Goal: Information Seeking & Learning: Learn about a topic

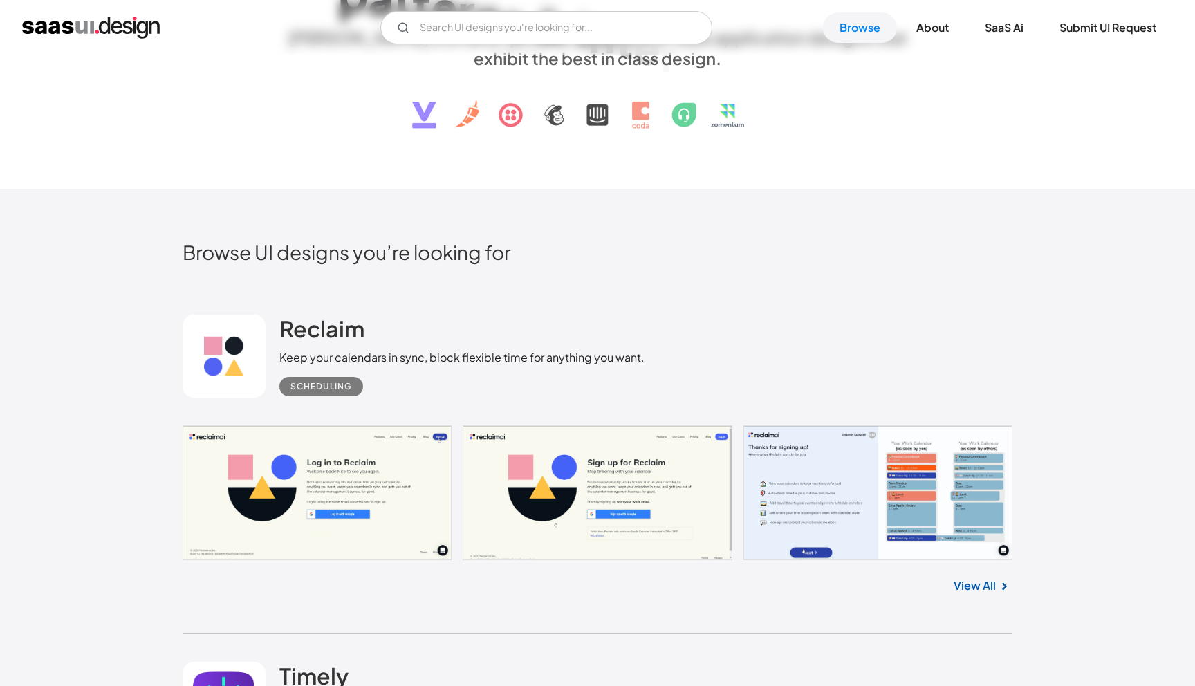
scroll to position [444, 0]
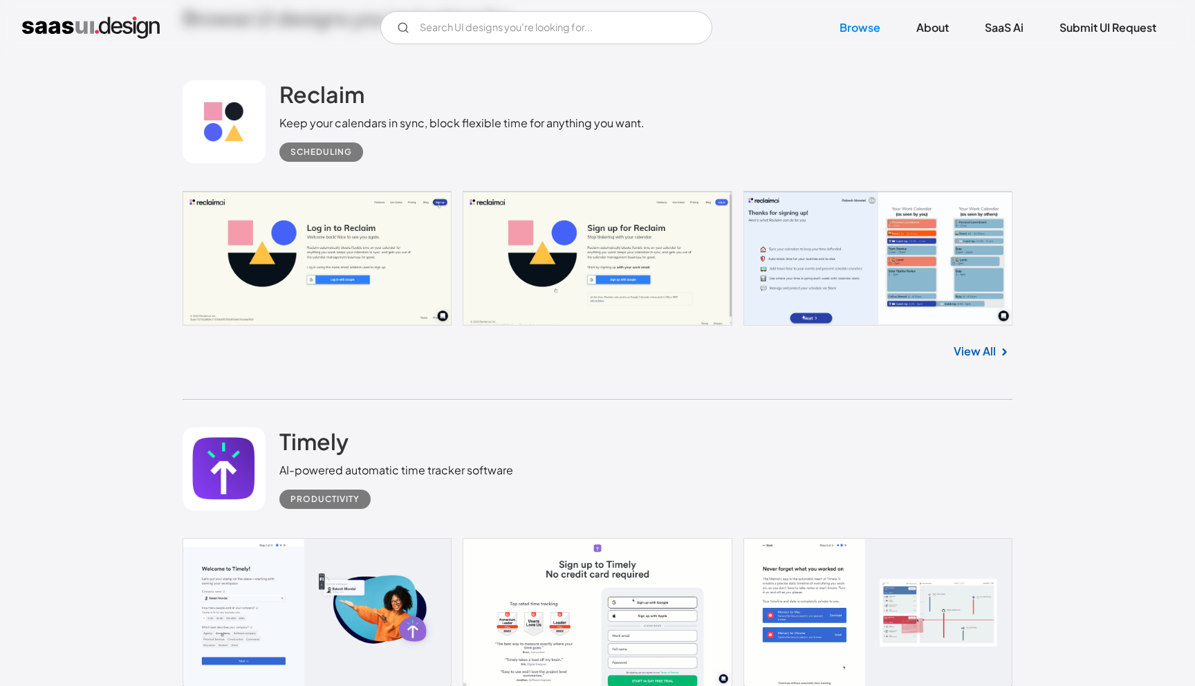
click at [402, 286] on link at bounding box center [598, 259] width 830 height 136
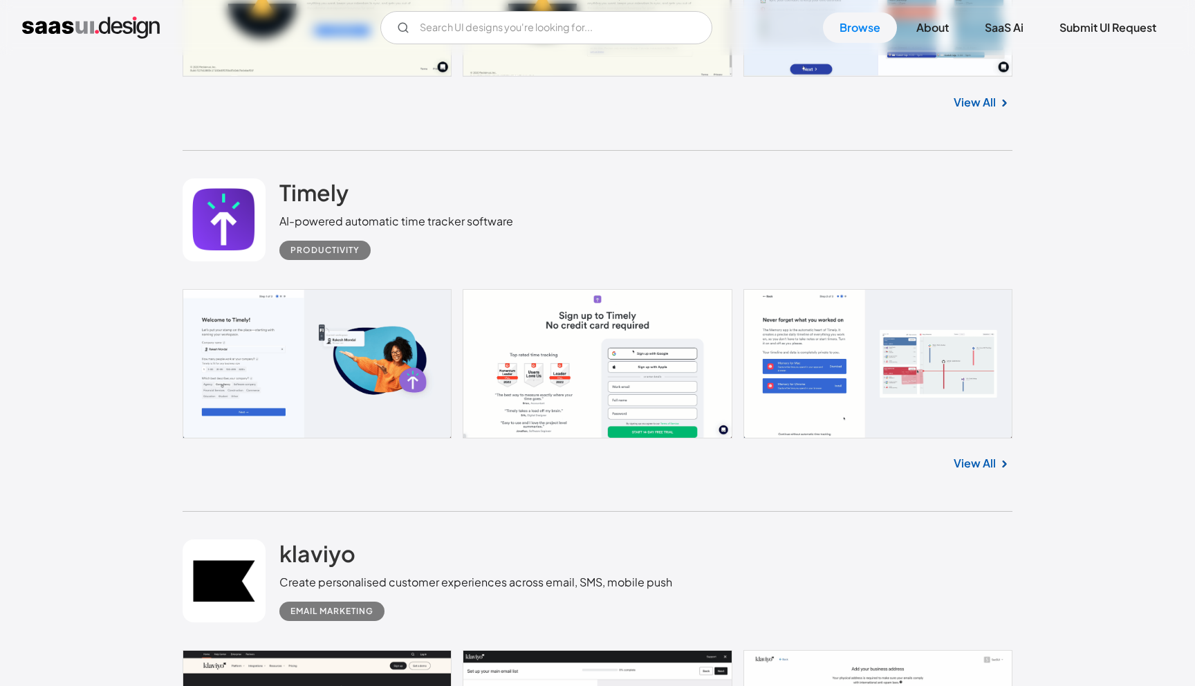
scroll to position [763, 0]
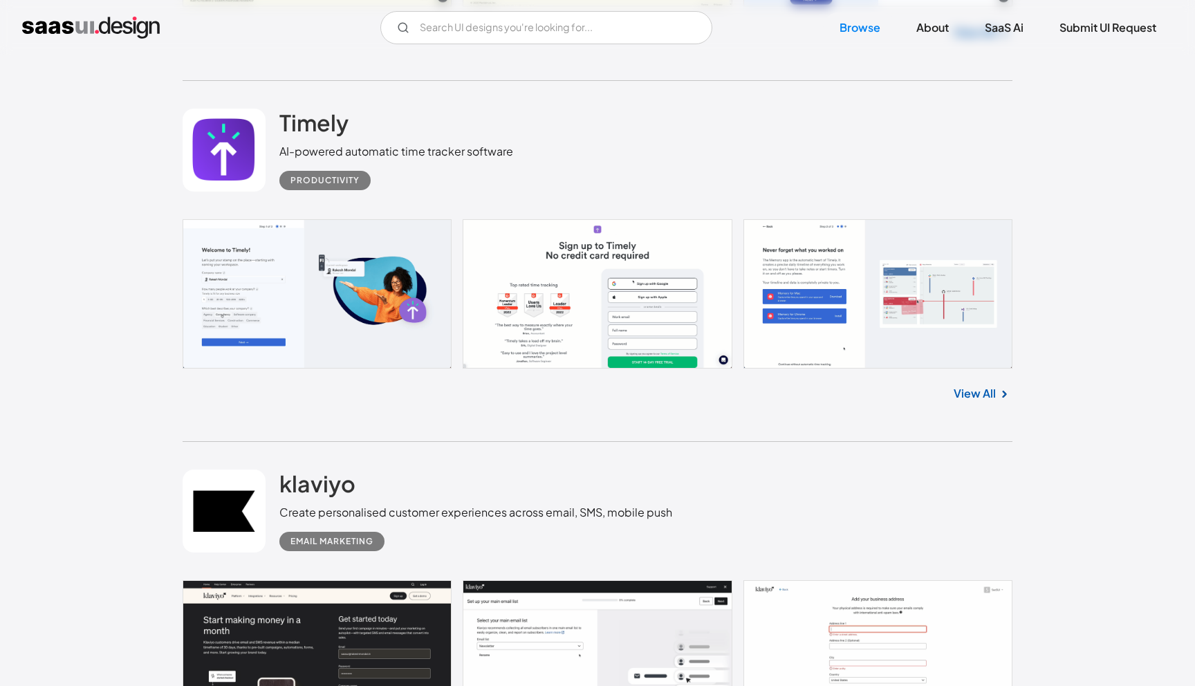
click at [472, 326] on link at bounding box center [598, 293] width 830 height 149
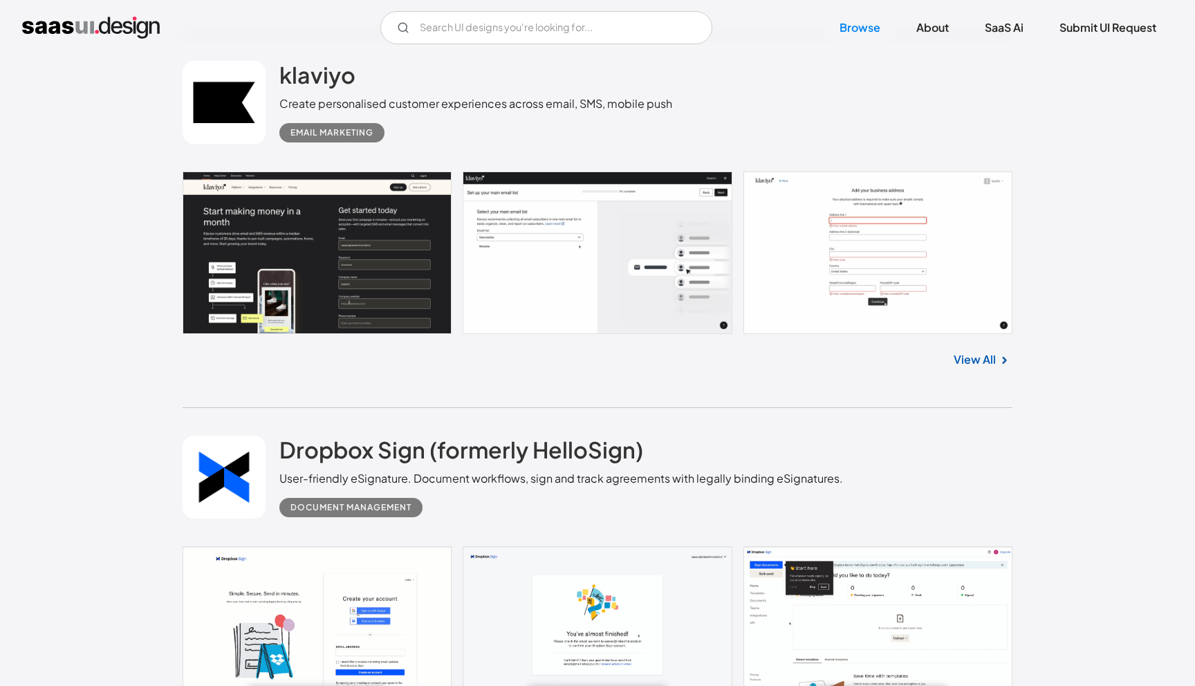
scroll to position [1119, 0]
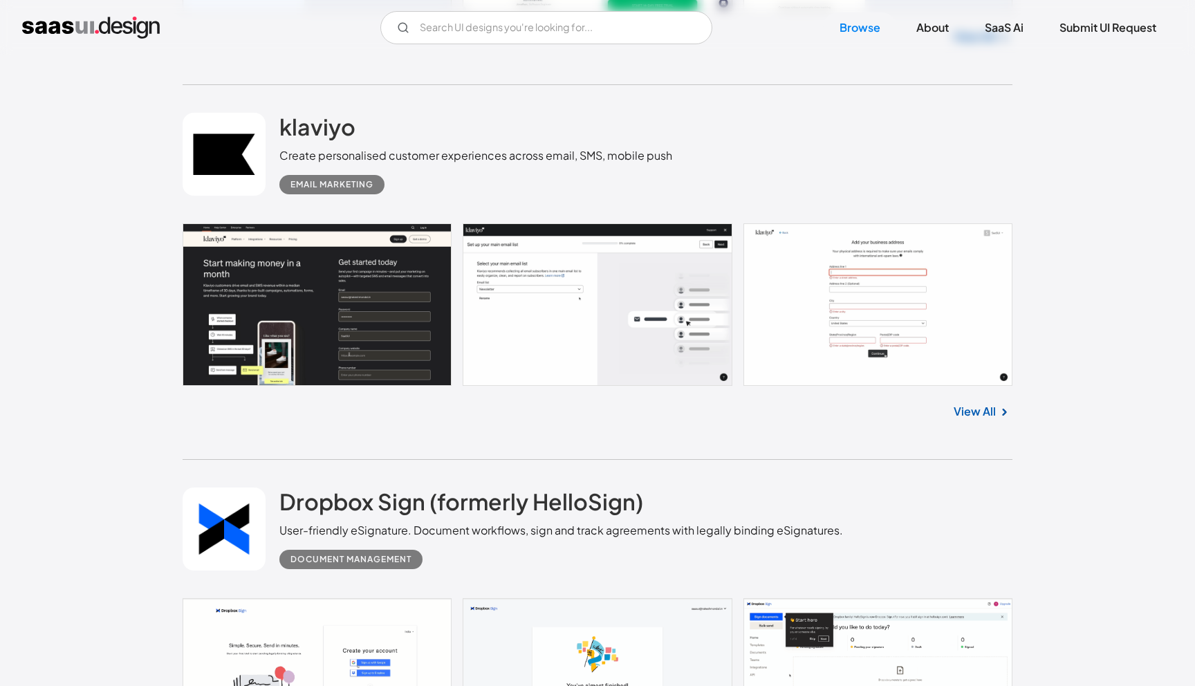
click at [272, 280] on link at bounding box center [598, 304] width 830 height 162
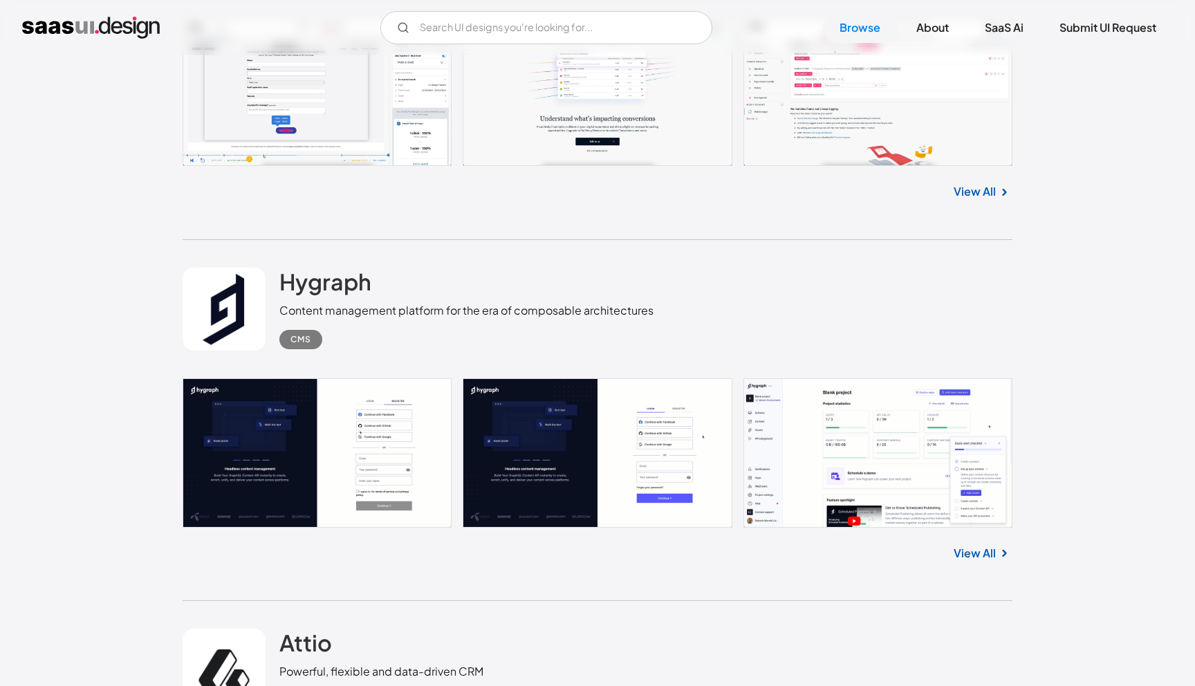
scroll to position [2101, 0]
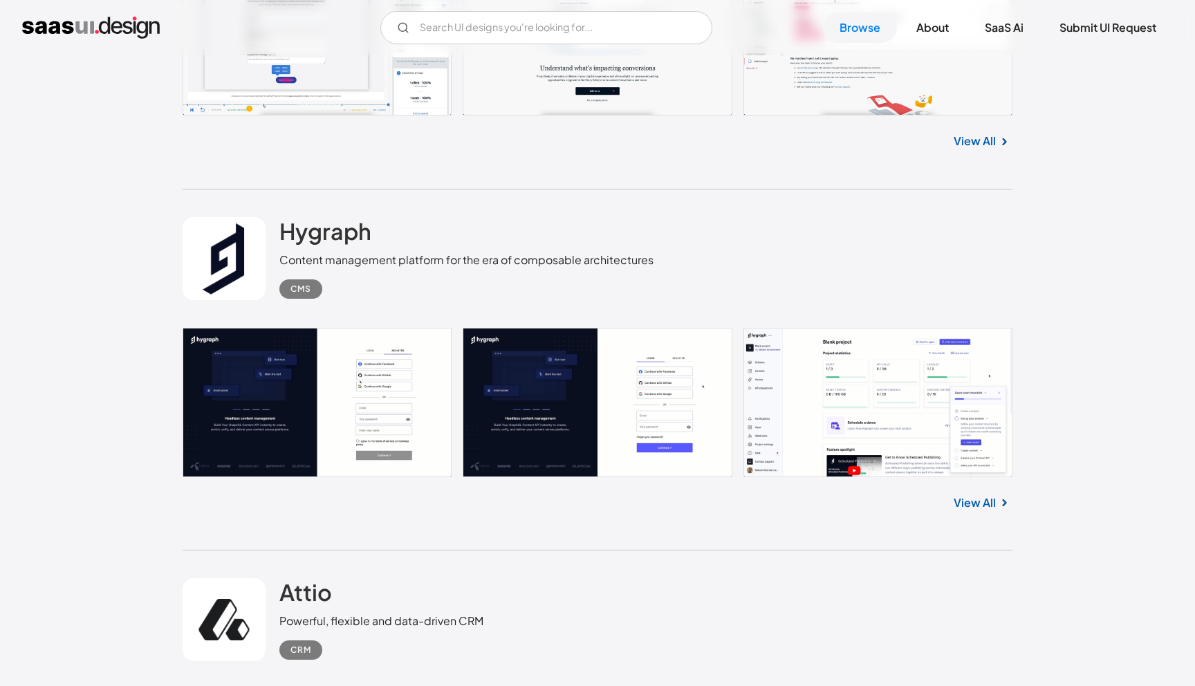
click at [227, 395] on link at bounding box center [598, 402] width 830 height 149
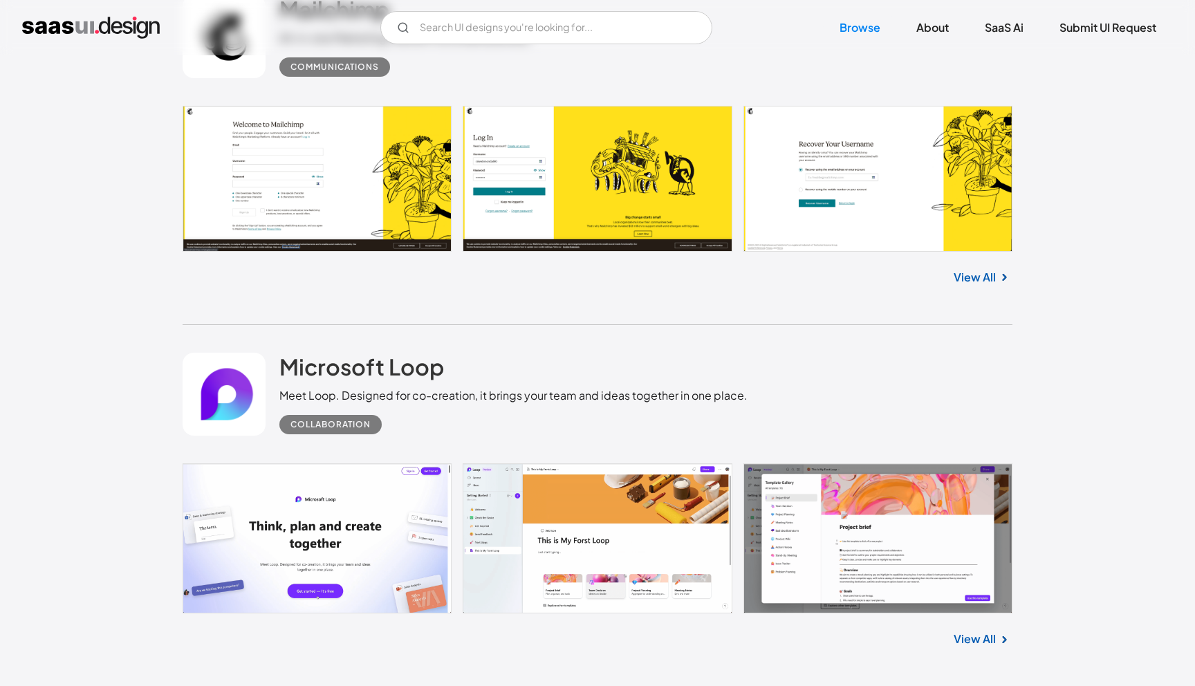
scroll to position [5975, 0]
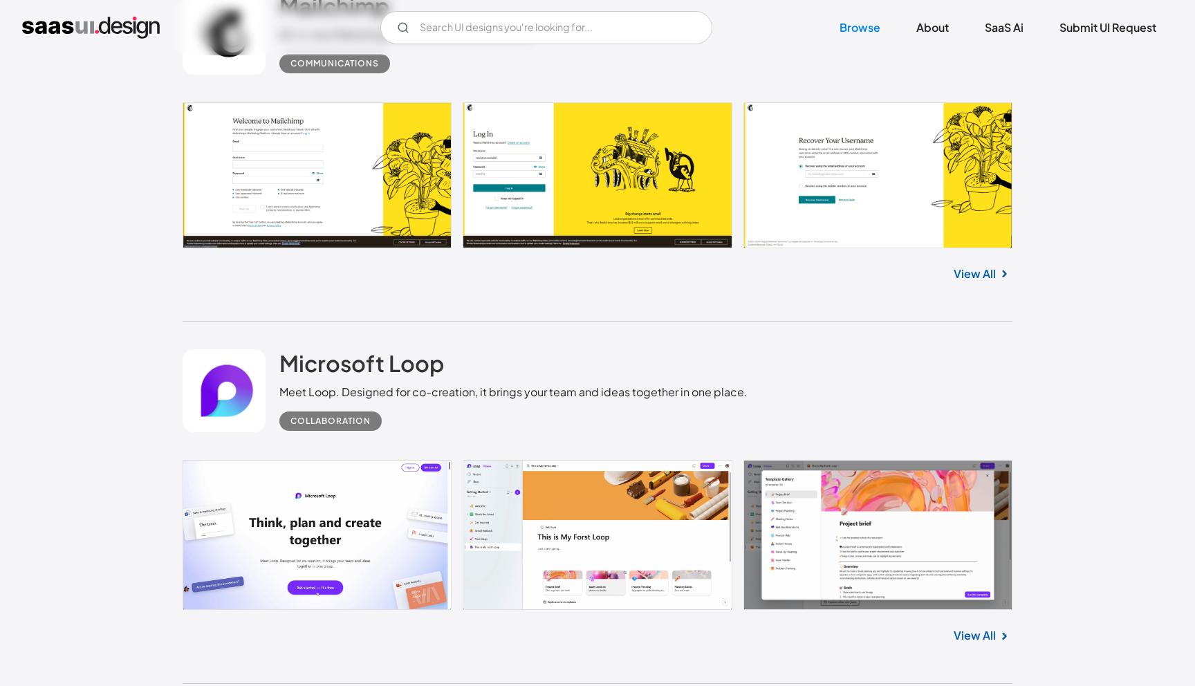
click at [454, 248] on link at bounding box center [598, 175] width 830 height 146
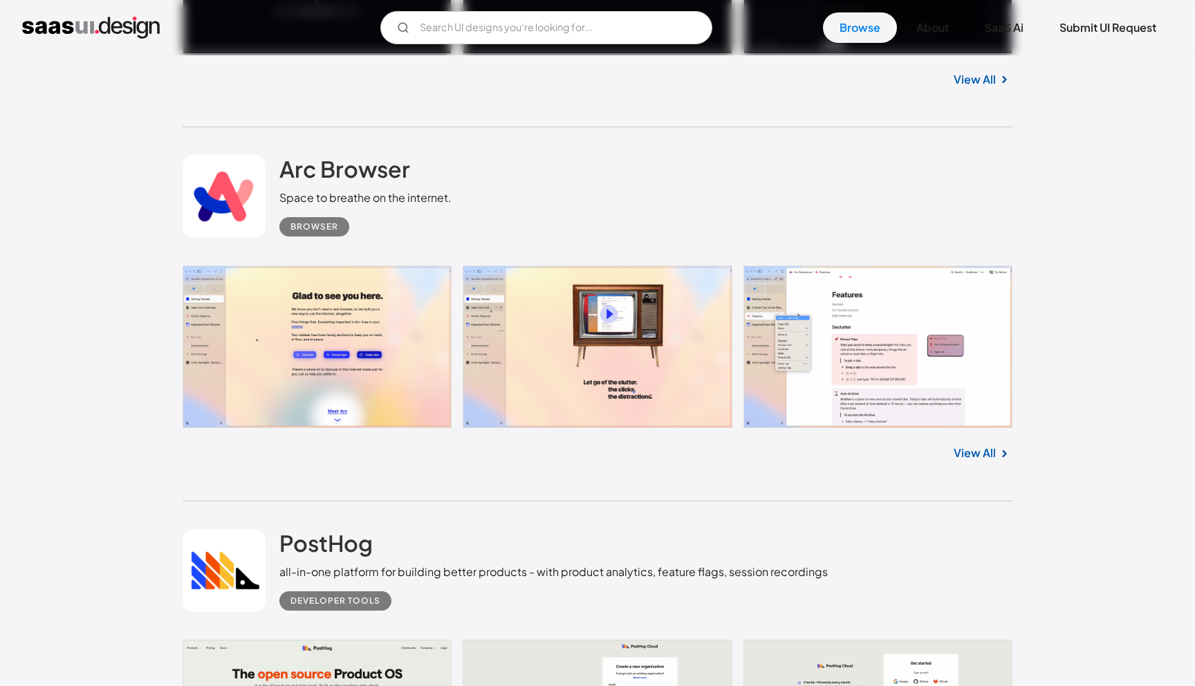
scroll to position [8384, 0]
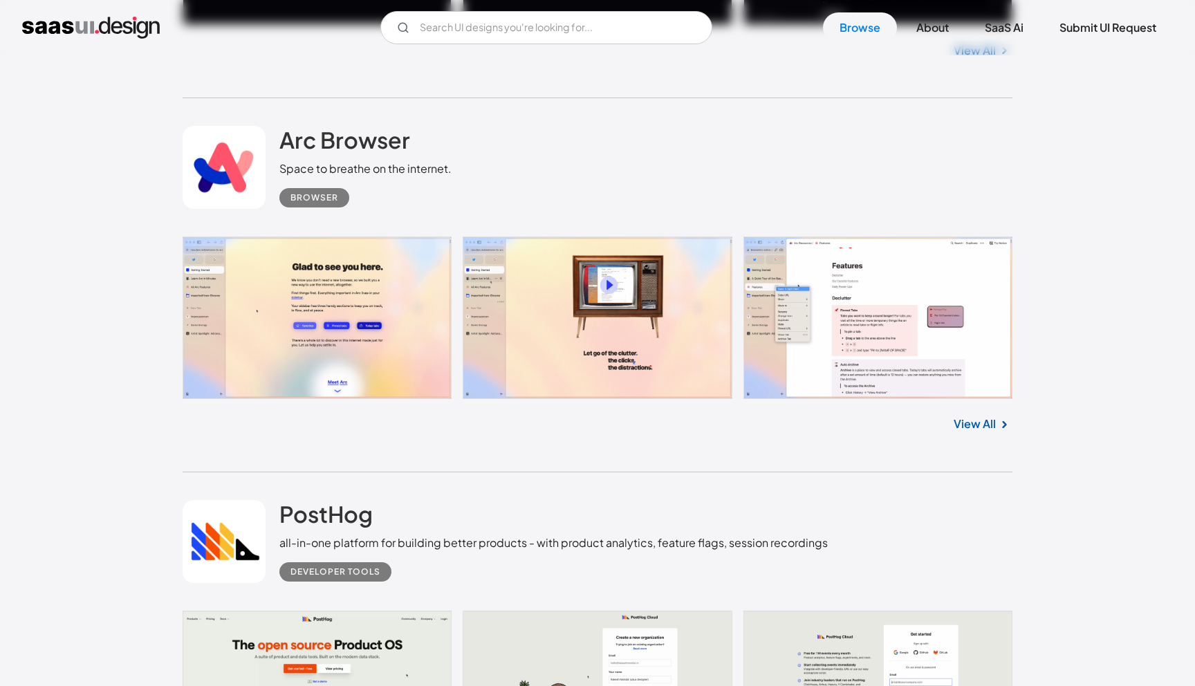
click at [431, 270] on link at bounding box center [598, 317] width 830 height 162
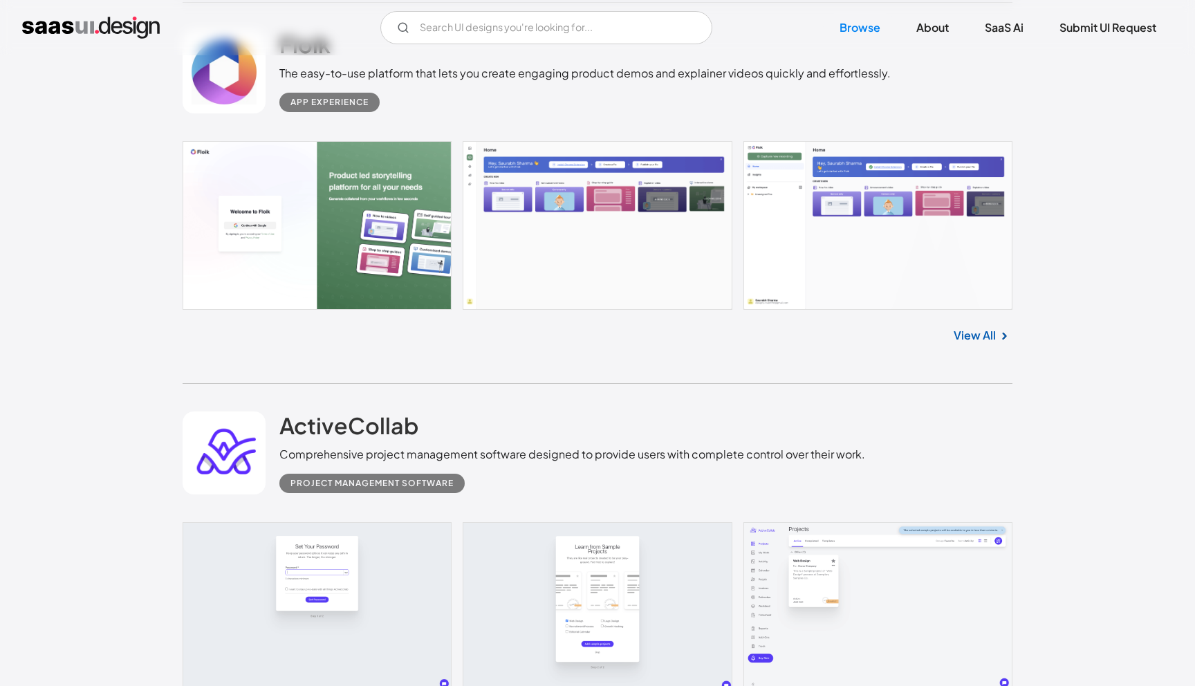
scroll to position [10589, 0]
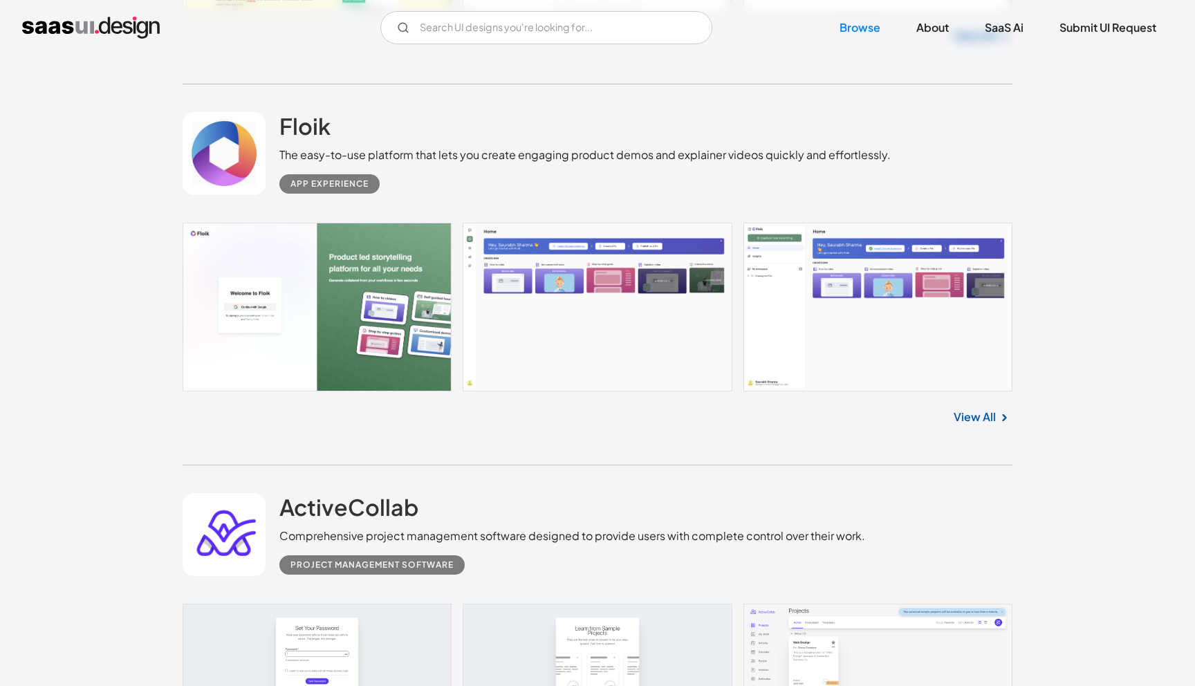
click at [543, 294] on link at bounding box center [598, 307] width 830 height 169
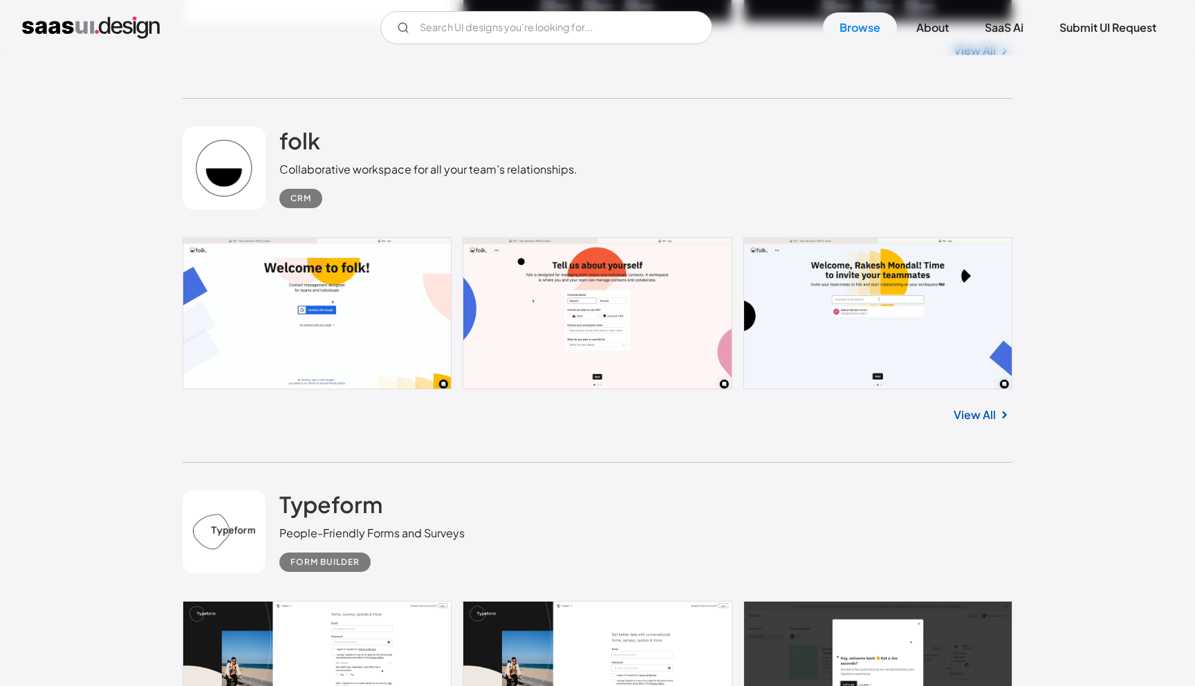
scroll to position [27289, 0]
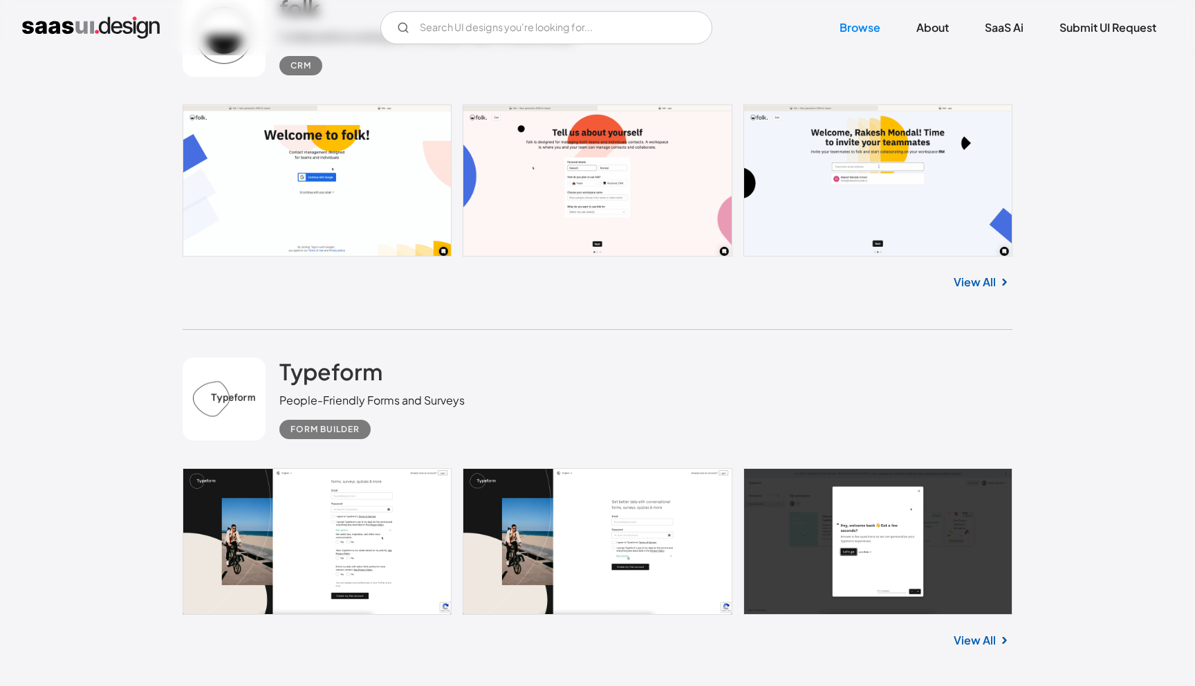
click at [353, 173] on link at bounding box center [598, 180] width 830 height 152
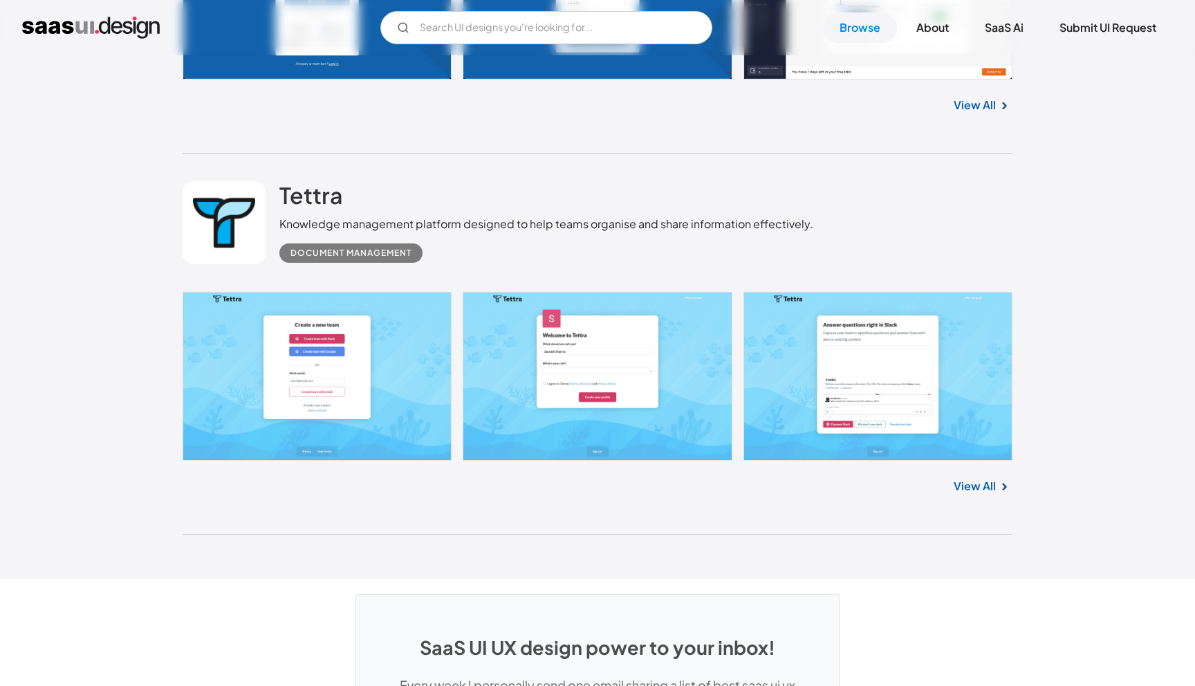
scroll to position [36530, 0]
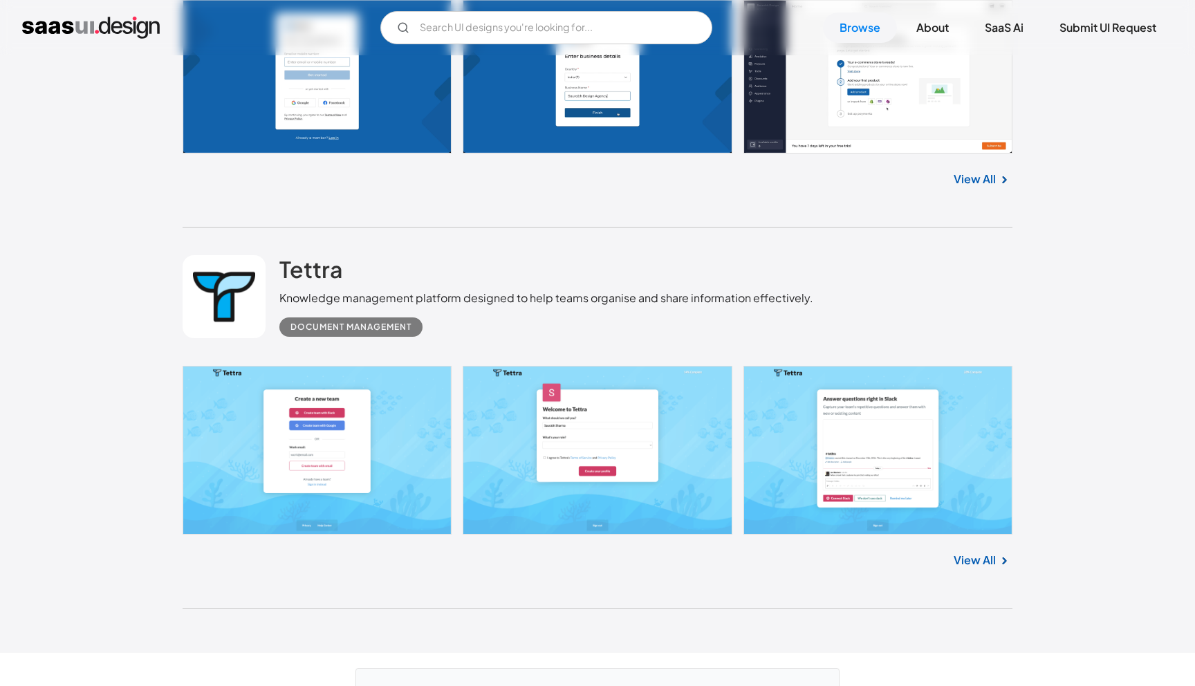
click at [922, 452] on link at bounding box center [598, 450] width 830 height 169
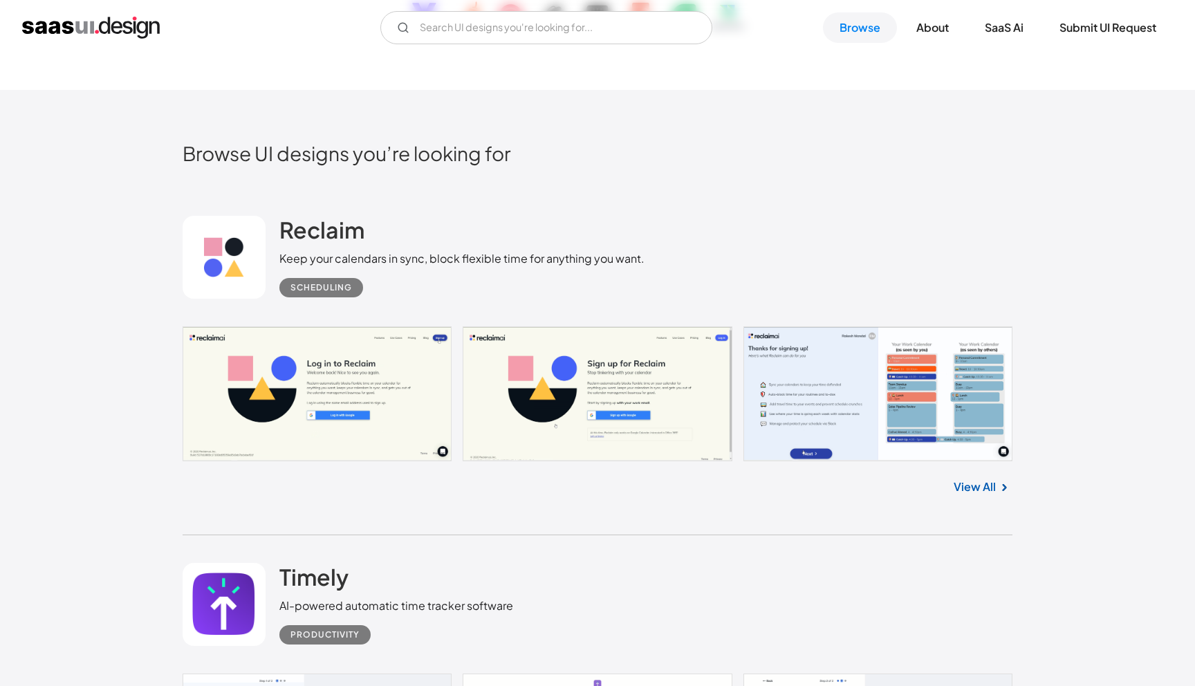
scroll to position [0, 0]
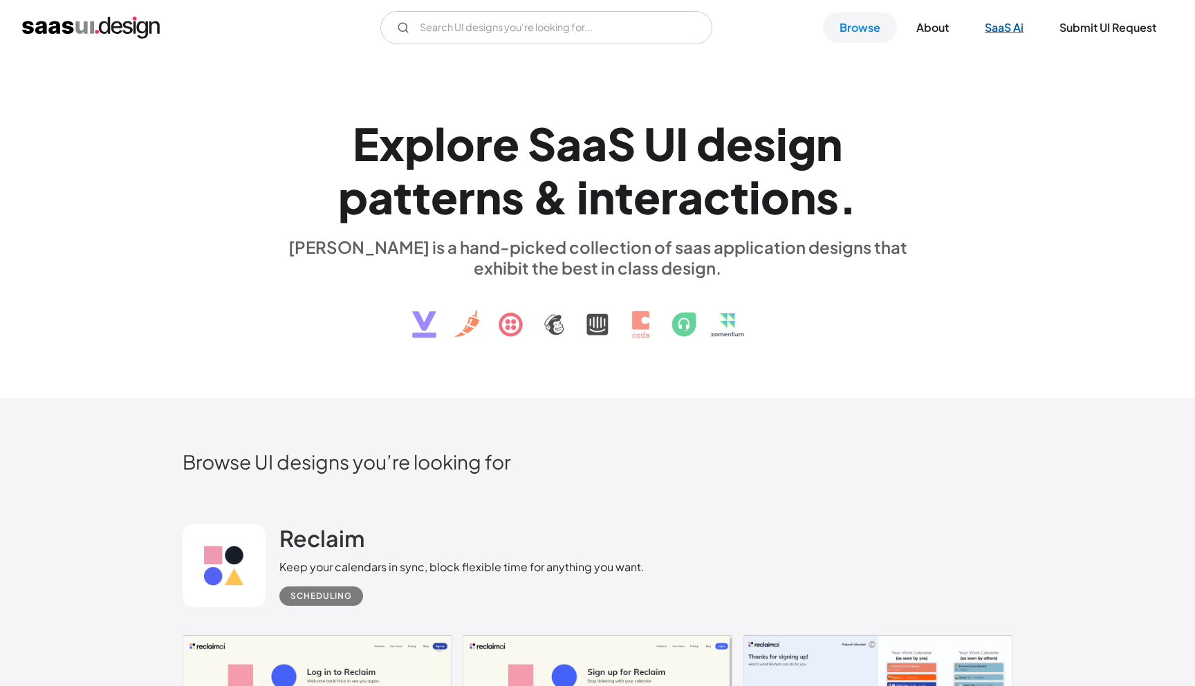
click at [992, 39] on link "SaaS Ai" at bounding box center [1004, 27] width 72 height 30
click at [1104, 35] on link "Submit UI Request" at bounding box center [1108, 27] width 130 height 30
click at [929, 33] on link "About" at bounding box center [933, 27] width 66 height 30
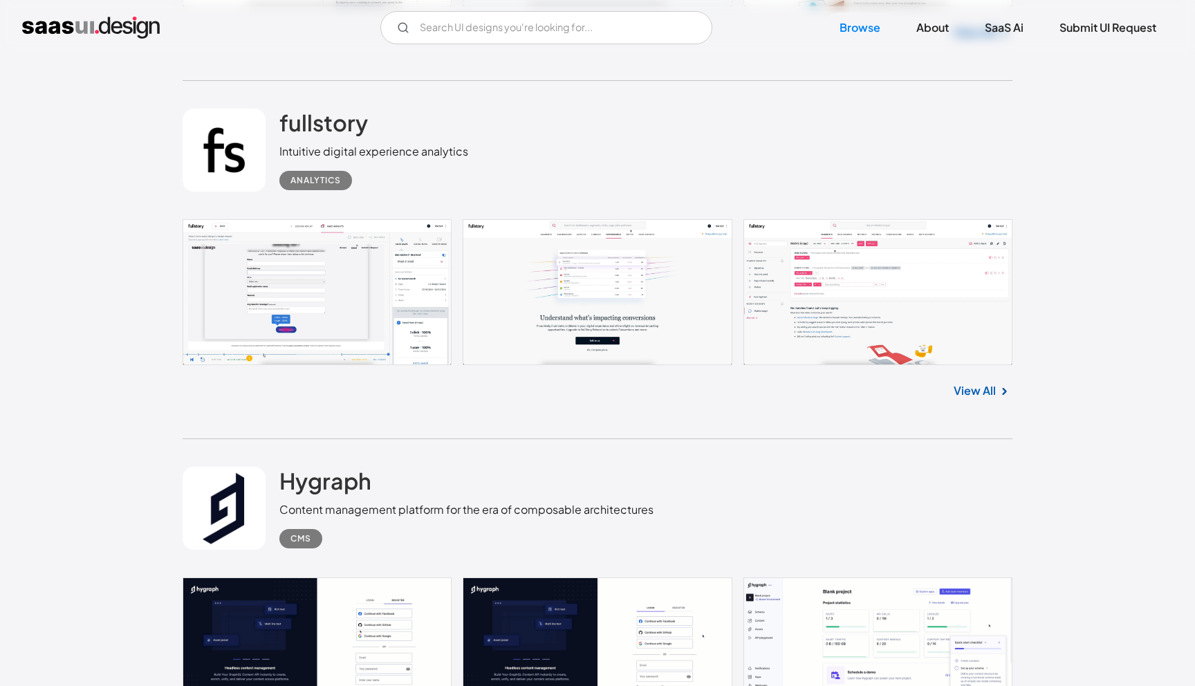
scroll to position [1855, 0]
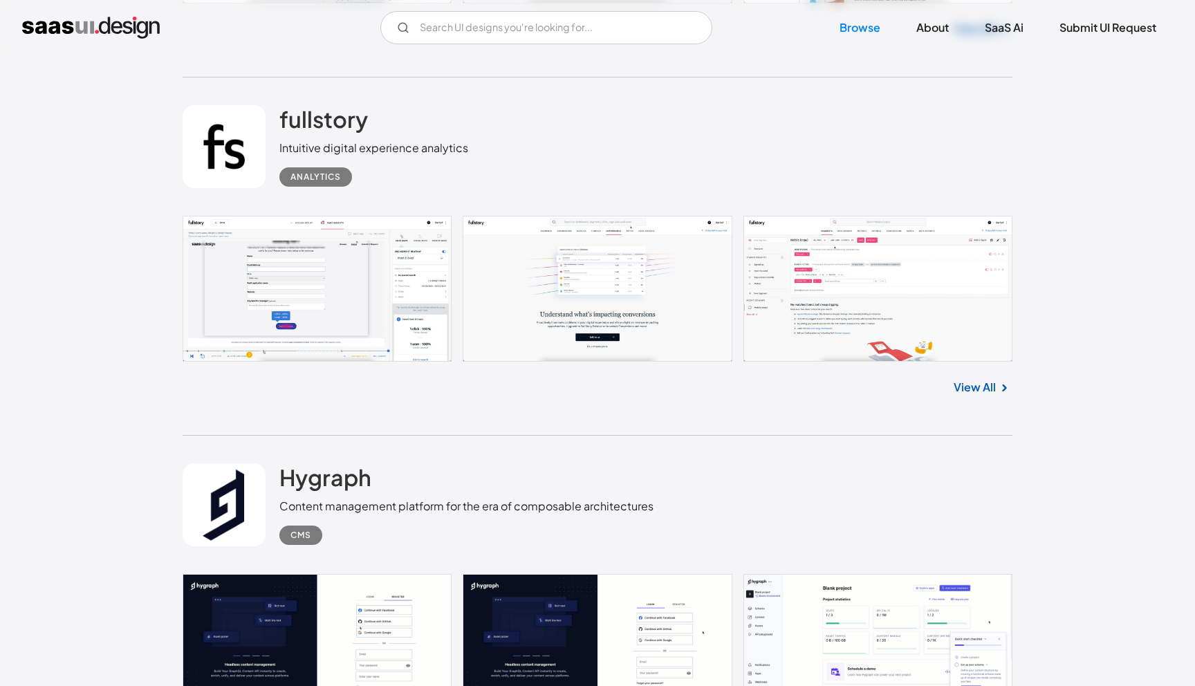
click at [345, 268] on link at bounding box center [598, 289] width 830 height 146
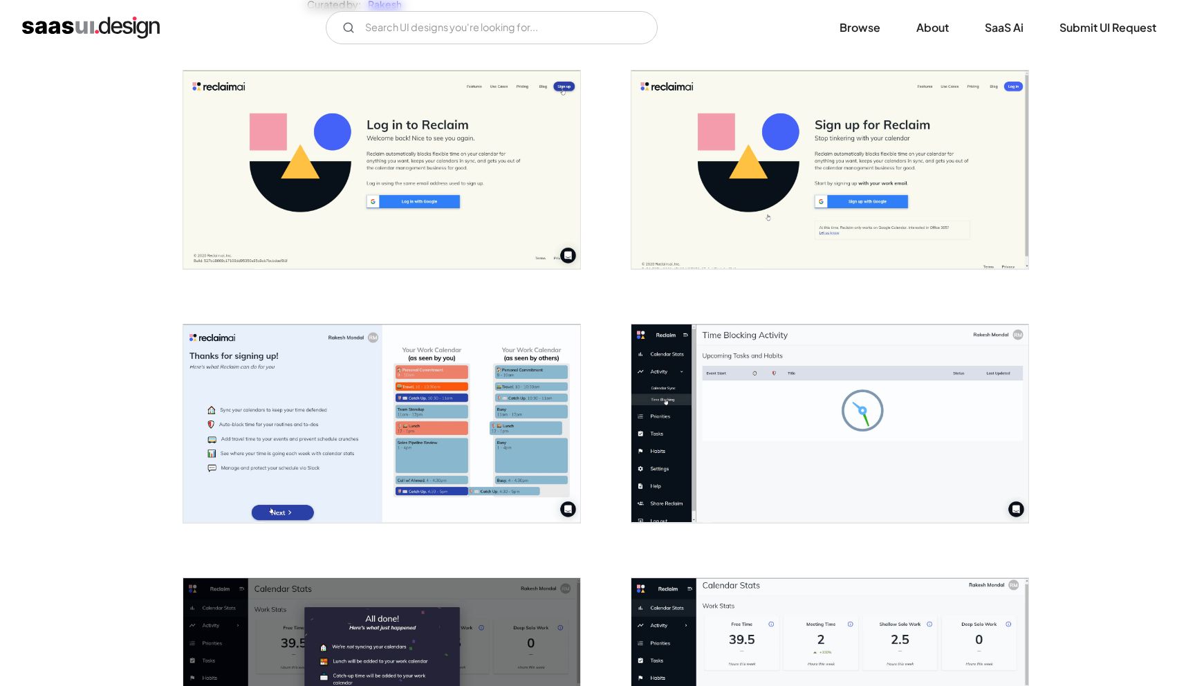
scroll to position [305, 0]
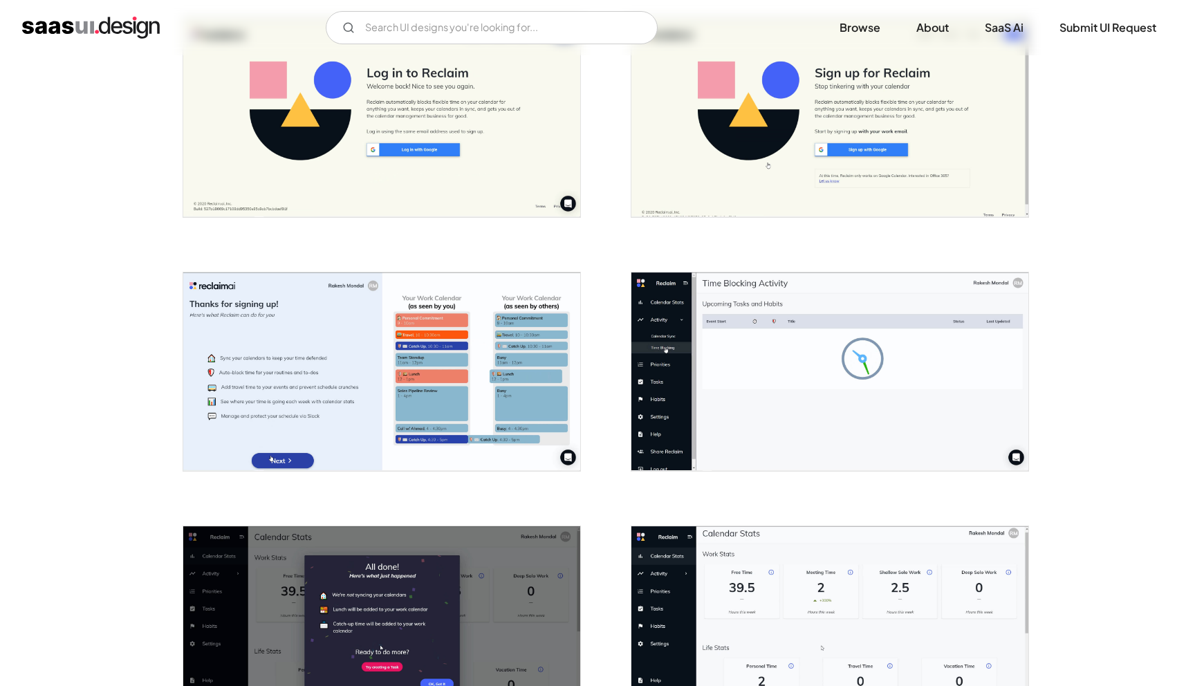
click at [425, 357] on img "open lightbox" at bounding box center [381, 371] width 397 height 198
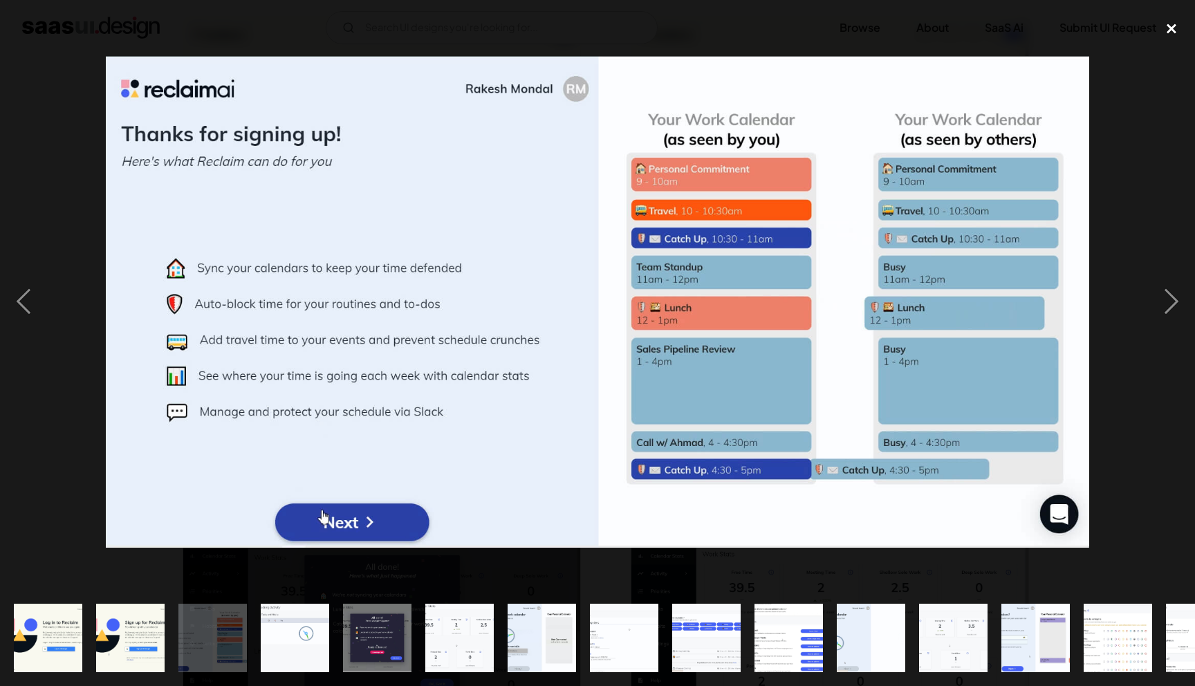
click at [1184, 32] on div "close lightbox" at bounding box center [1171, 29] width 47 height 30
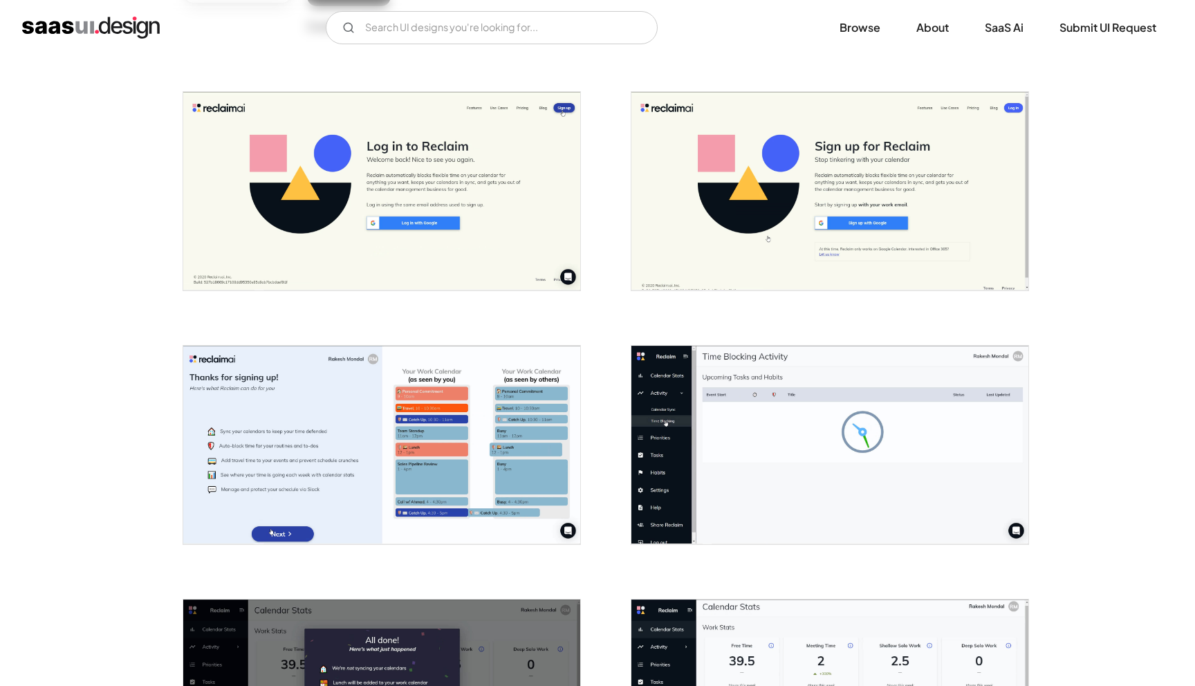
scroll to position [183, 0]
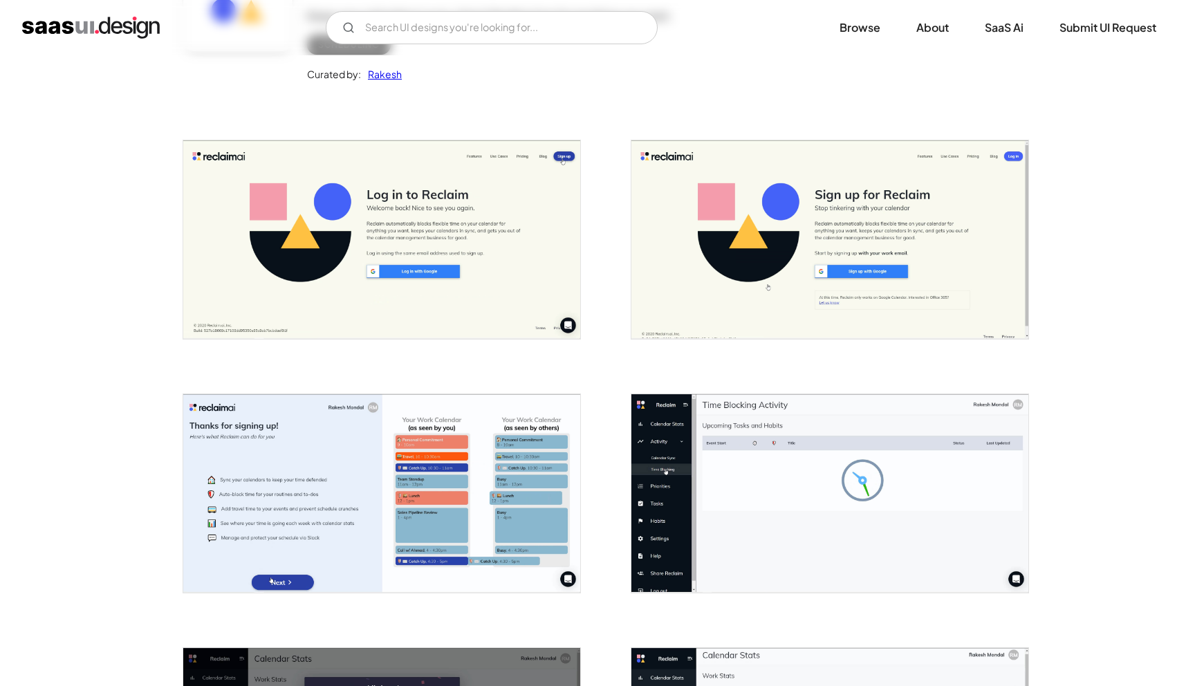
click at [857, 270] on img "open lightbox" at bounding box center [829, 239] width 397 height 198
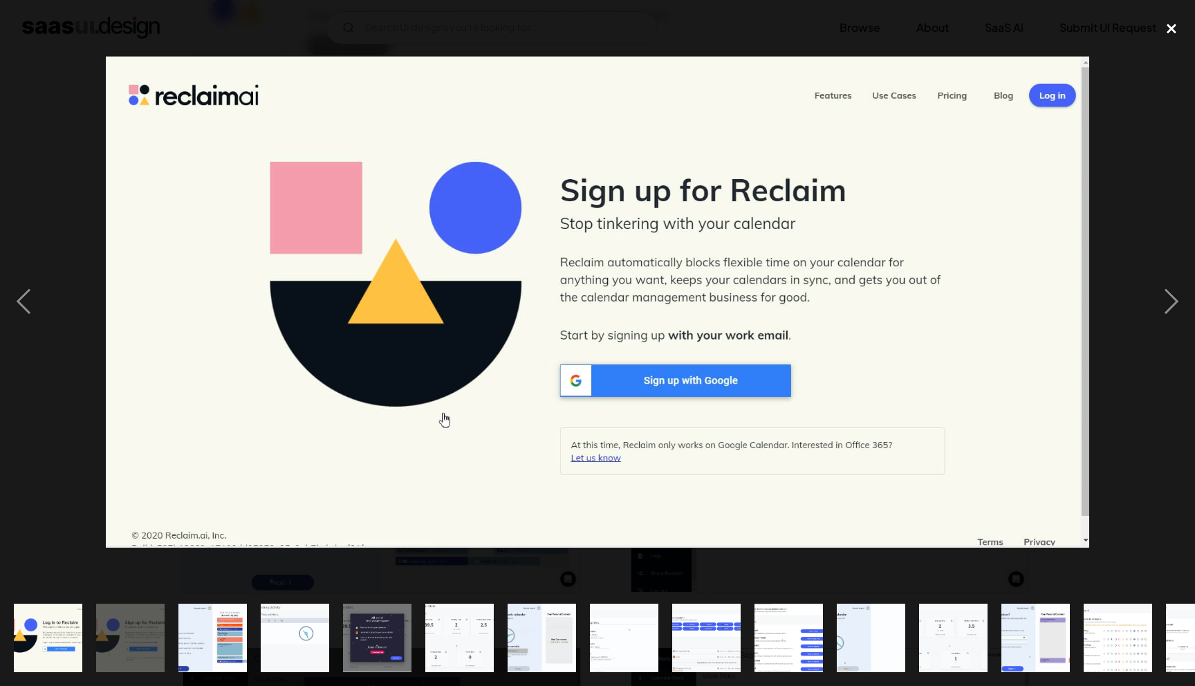
click at [1169, 29] on div "close lightbox" at bounding box center [1171, 29] width 47 height 30
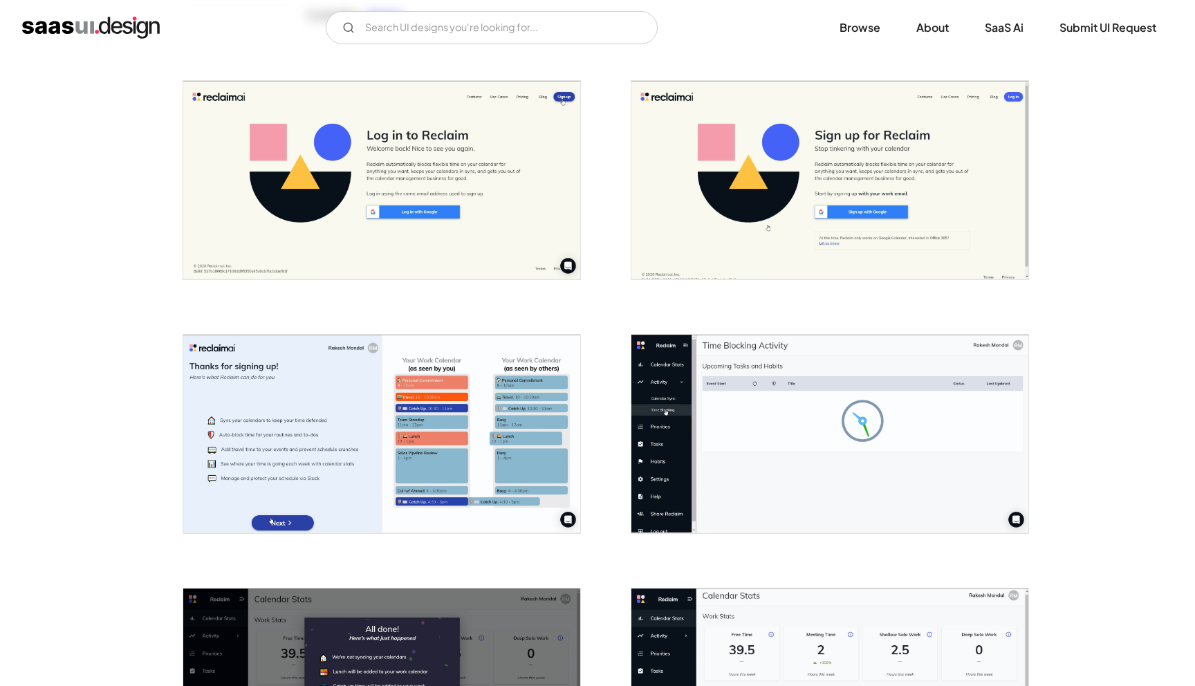
scroll to position [0, 0]
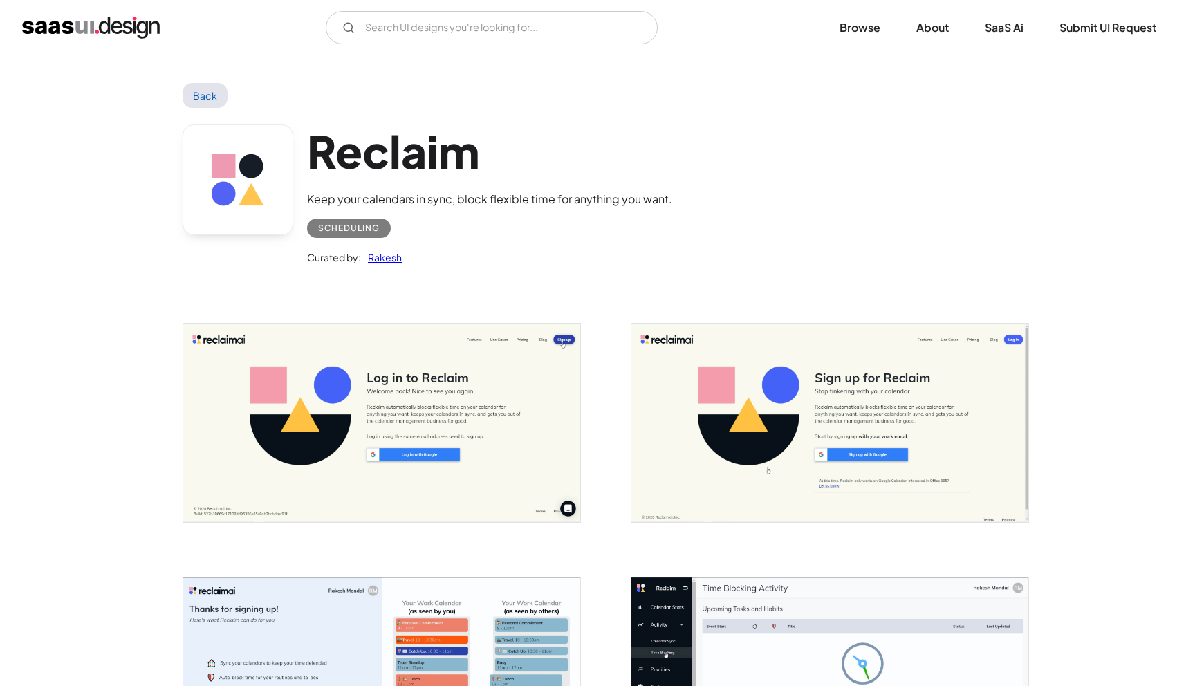
click at [207, 88] on link "Back" at bounding box center [205, 95] width 45 height 25
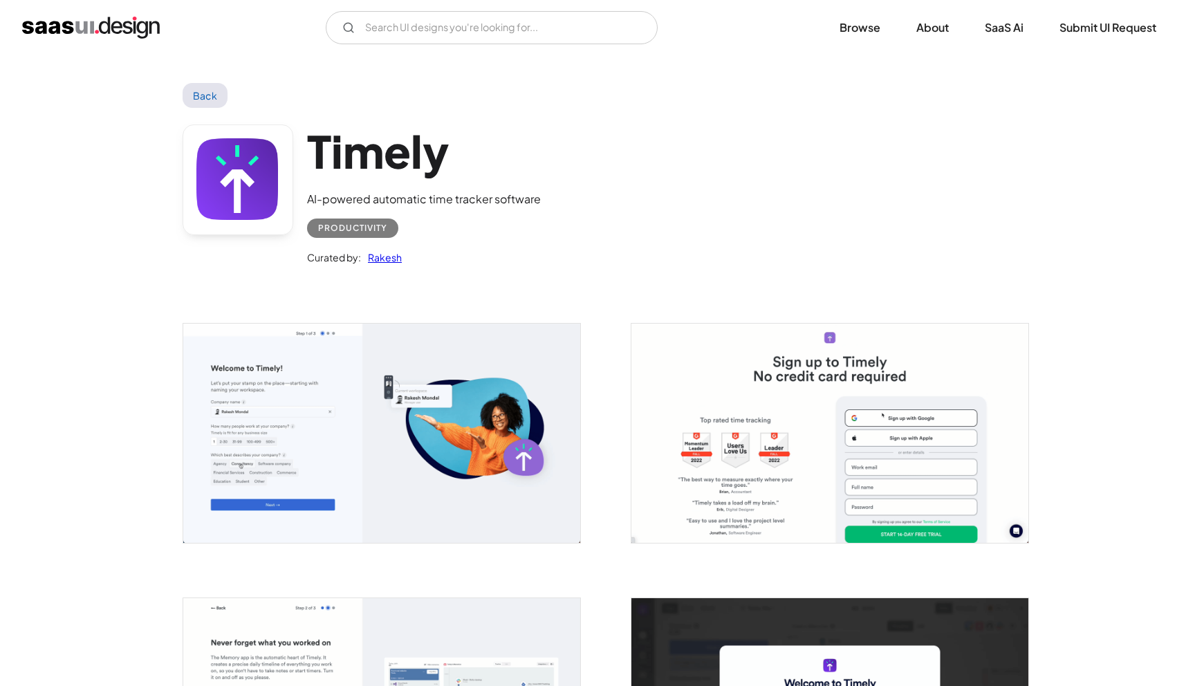
click at [713, 387] on img "open lightbox" at bounding box center [829, 433] width 397 height 219
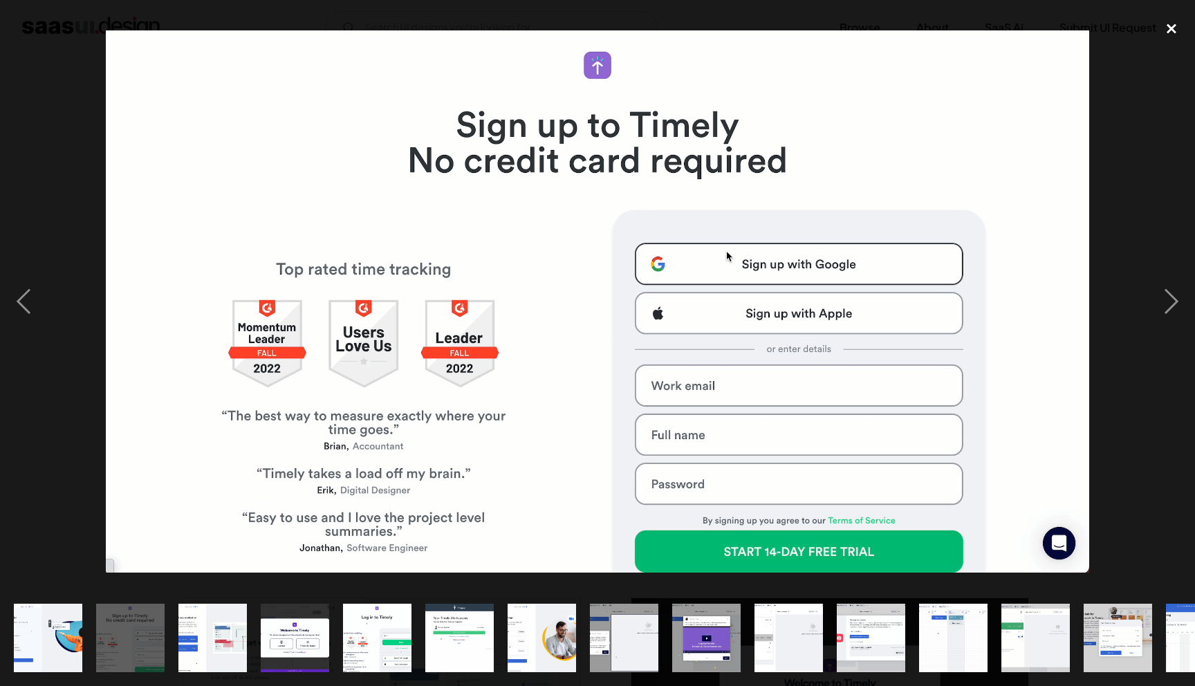
click at [1165, 27] on div "close lightbox" at bounding box center [1171, 29] width 47 height 30
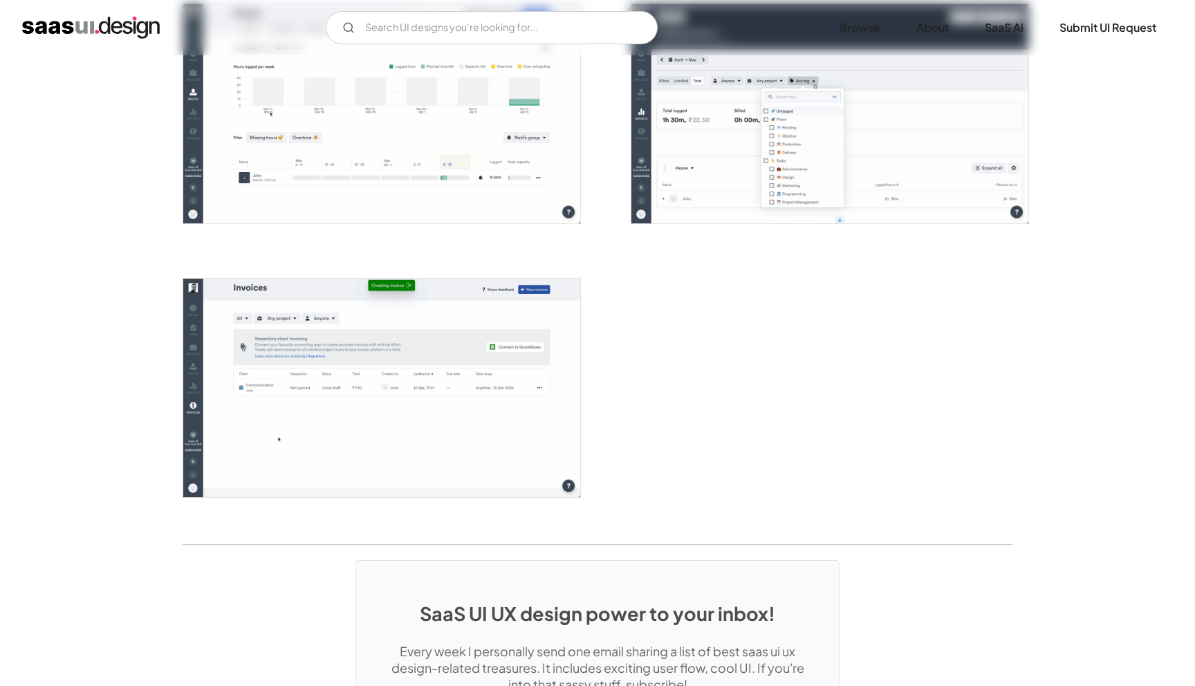
scroll to position [3643, 0]
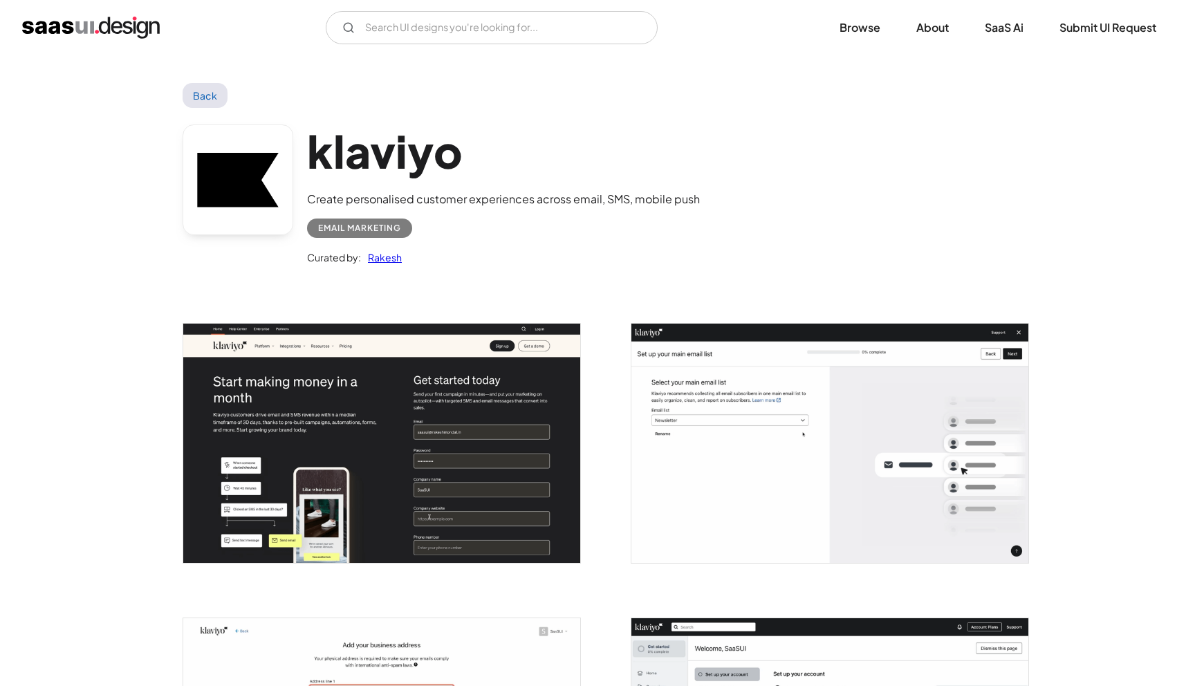
click at [221, 375] on img "open lightbox" at bounding box center [381, 443] width 397 height 239
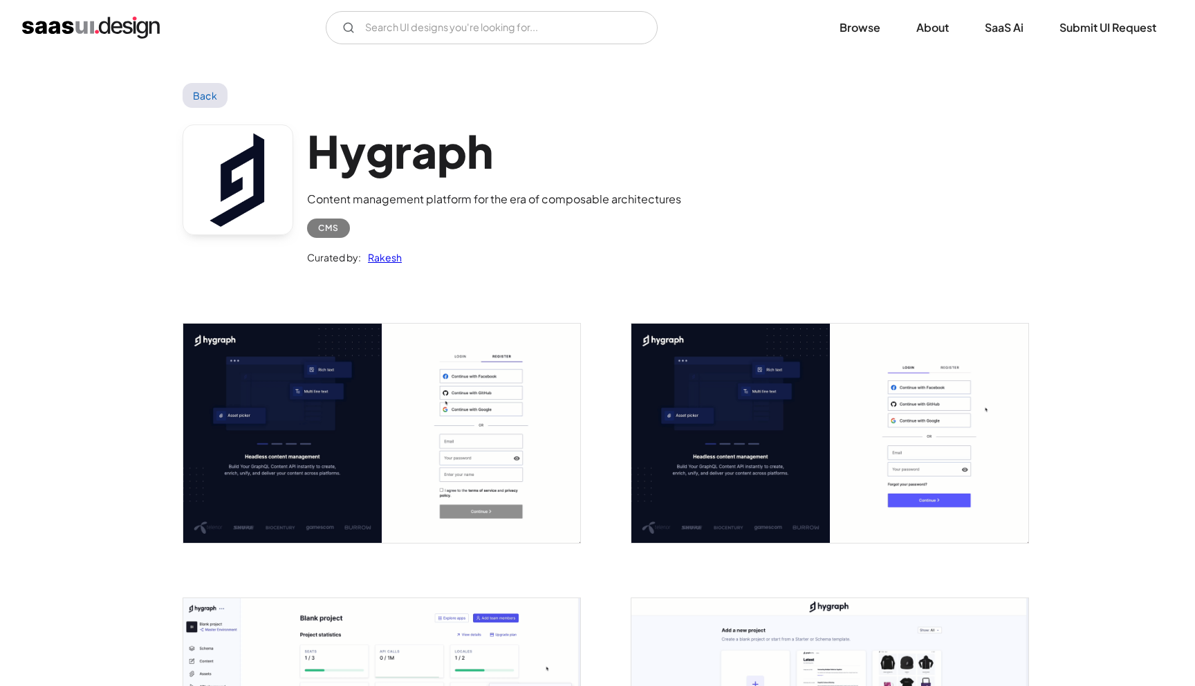
click at [403, 405] on img "open lightbox" at bounding box center [381, 433] width 397 height 219
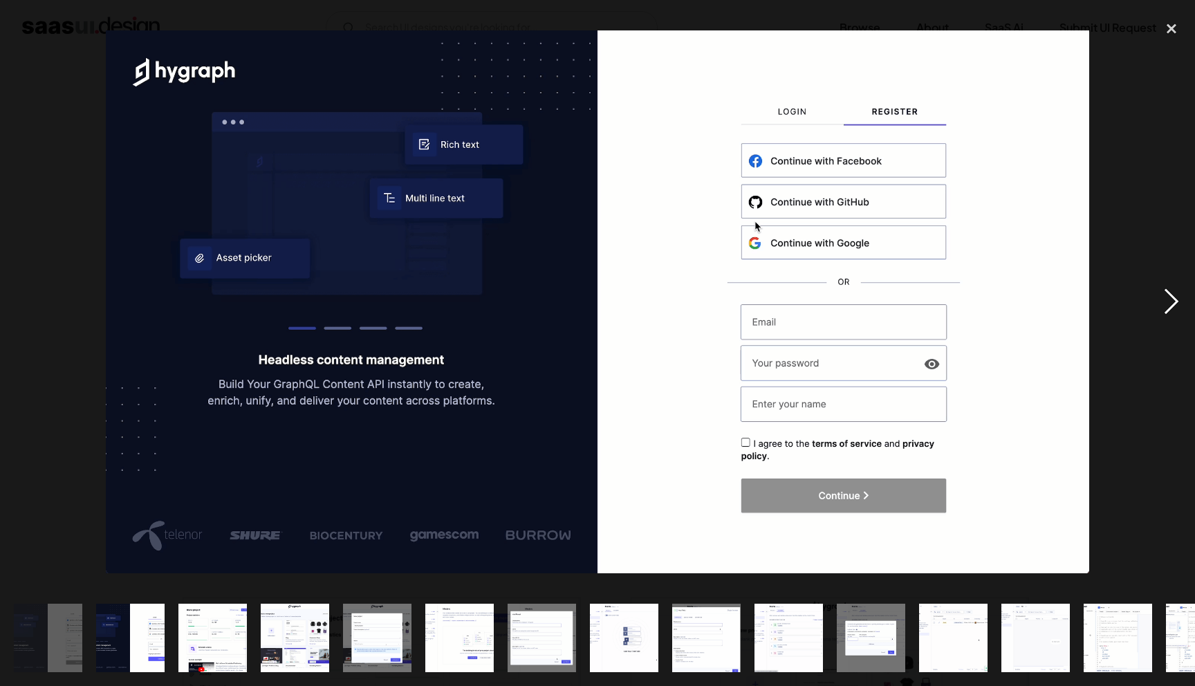
click at [1160, 298] on div "next image" at bounding box center [1171, 302] width 47 height 576
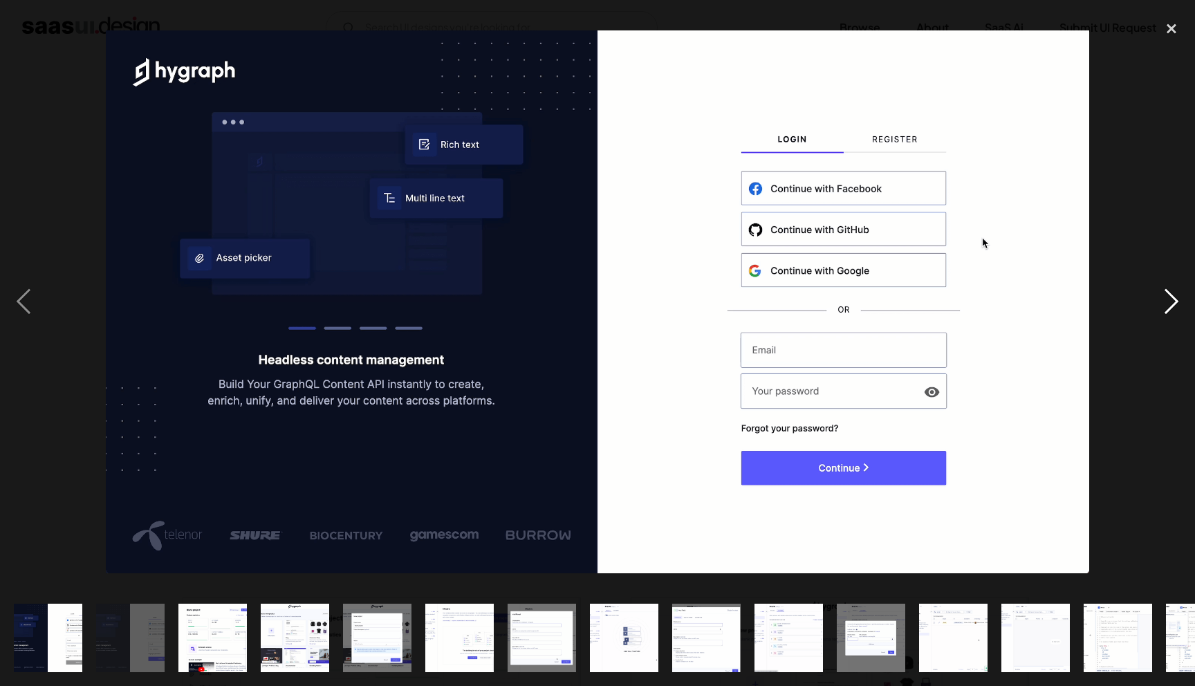
click at [1160, 298] on div "next image" at bounding box center [1171, 302] width 47 height 576
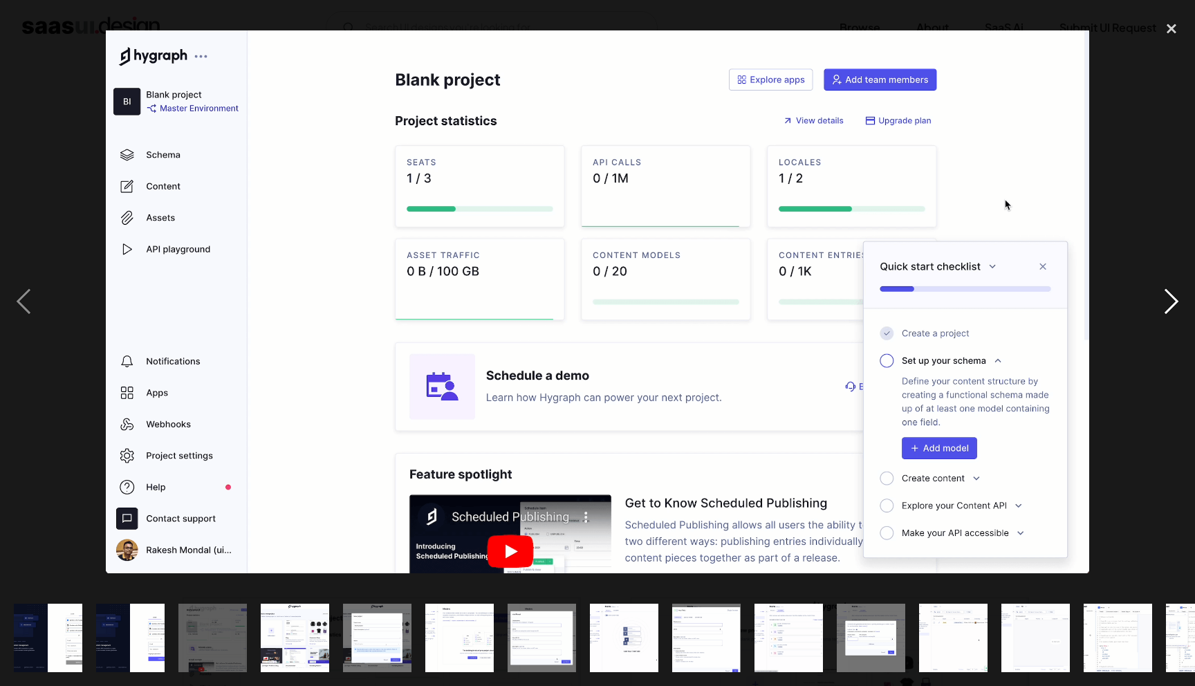
click at [1172, 292] on div "next image" at bounding box center [1171, 302] width 47 height 576
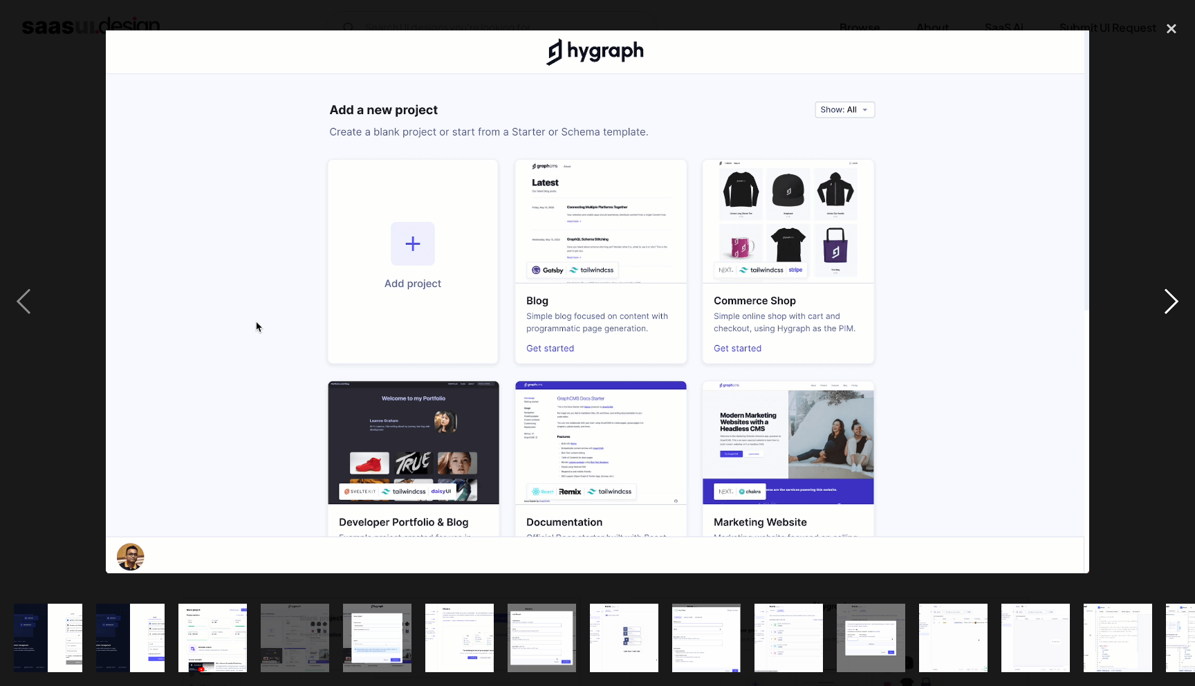
click at [1172, 292] on div "next image" at bounding box center [1171, 302] width 47 height 576
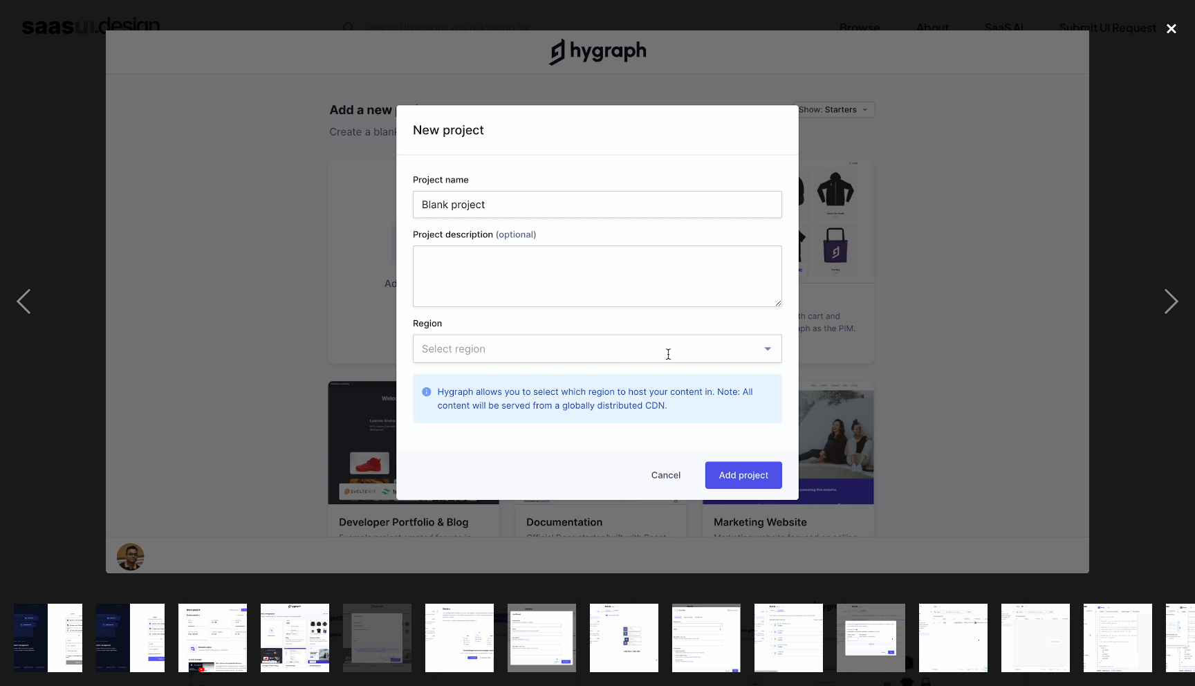
click at [1172, 30] on div "close lightbox" at bounding box center [1171, 29] width 47 height 30
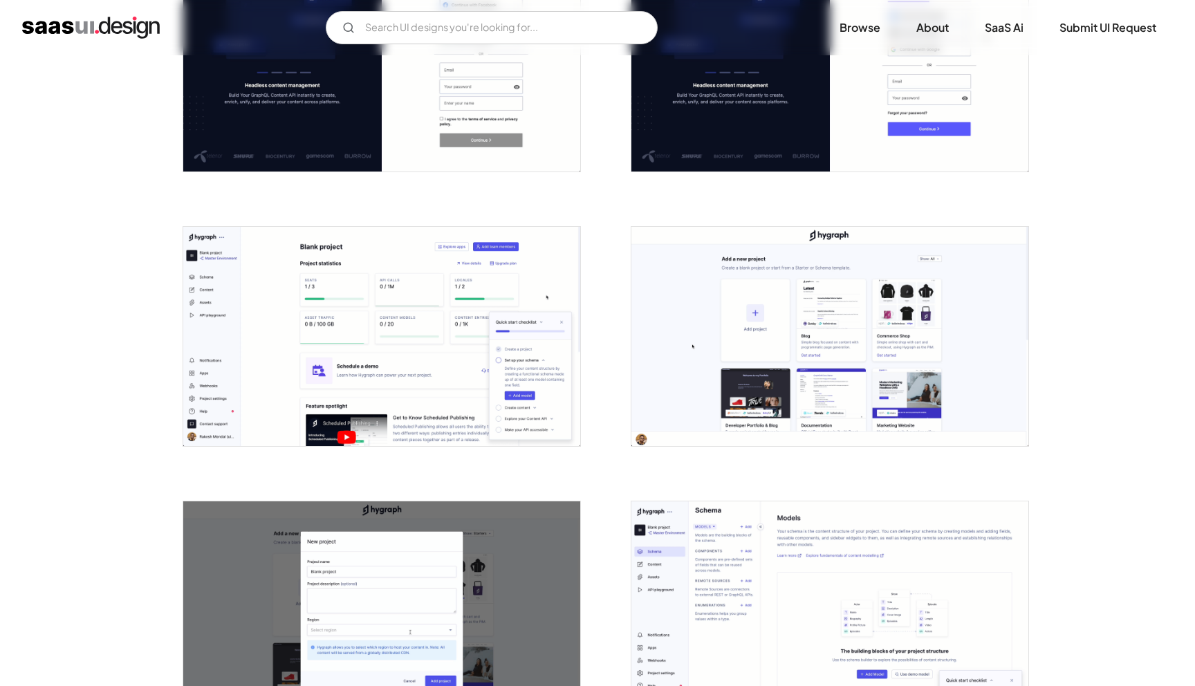
scroll to position [570, 0]
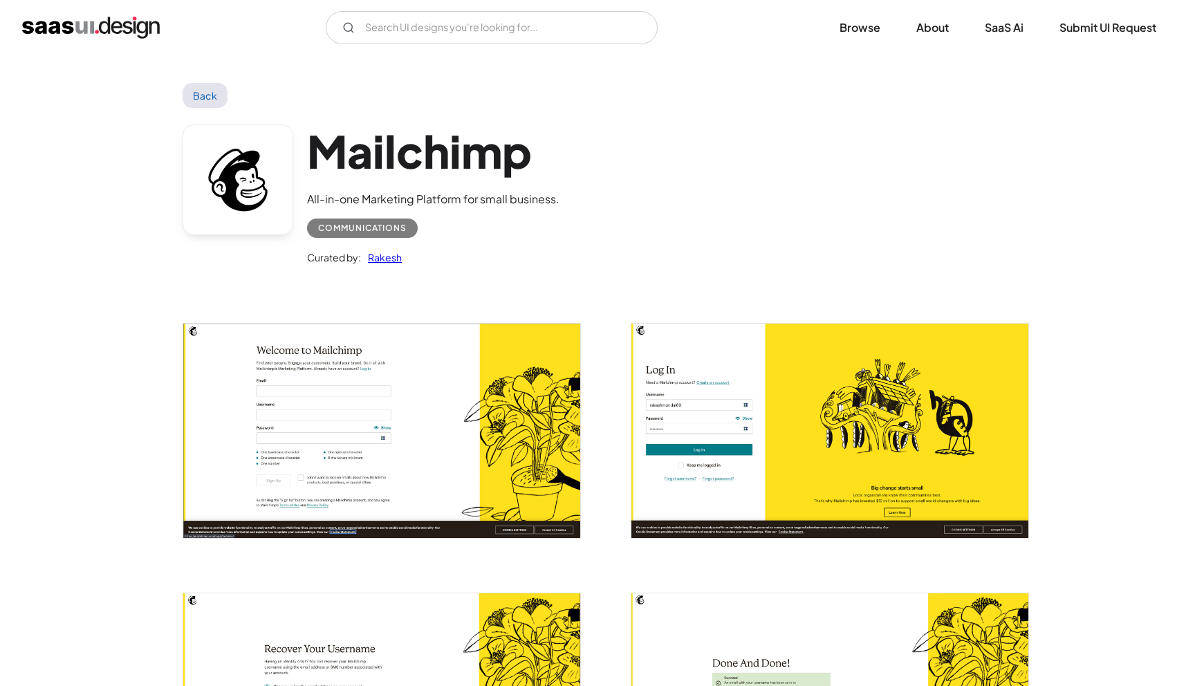
click at [415, 364] on img "open lightbox" at bounding box center [381, 431] width 397 height 214
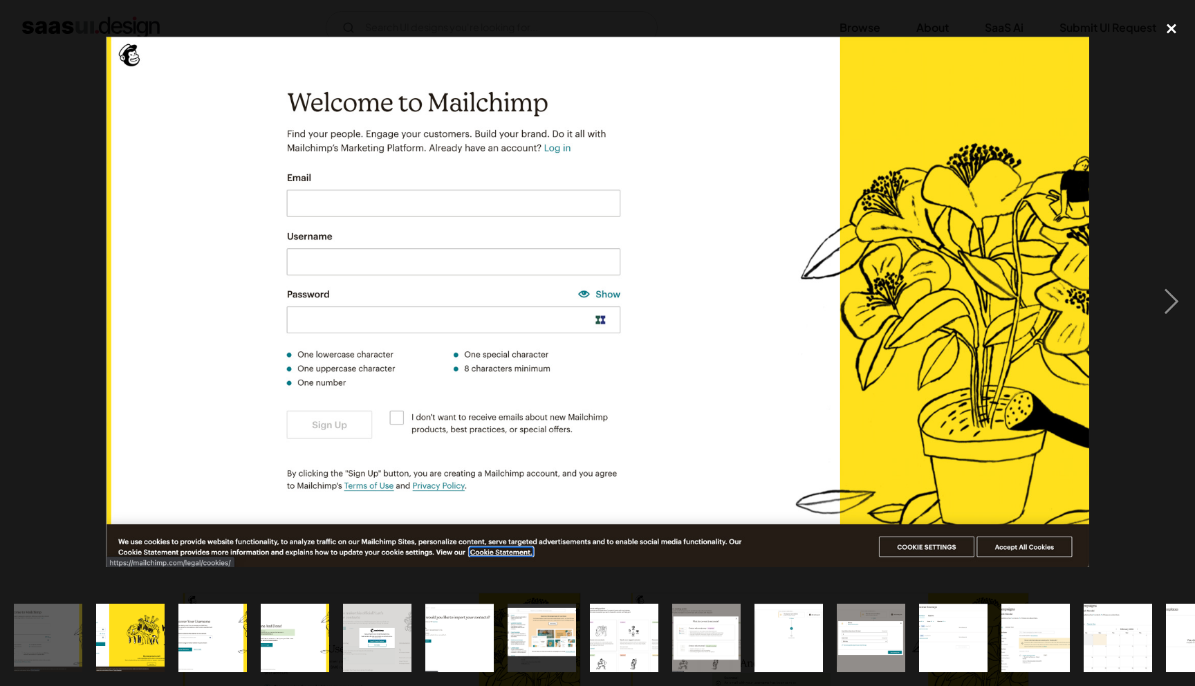
click at [1177, 27] on div "close lightbox" at bounding box center [1171, 29] width 47 height 30
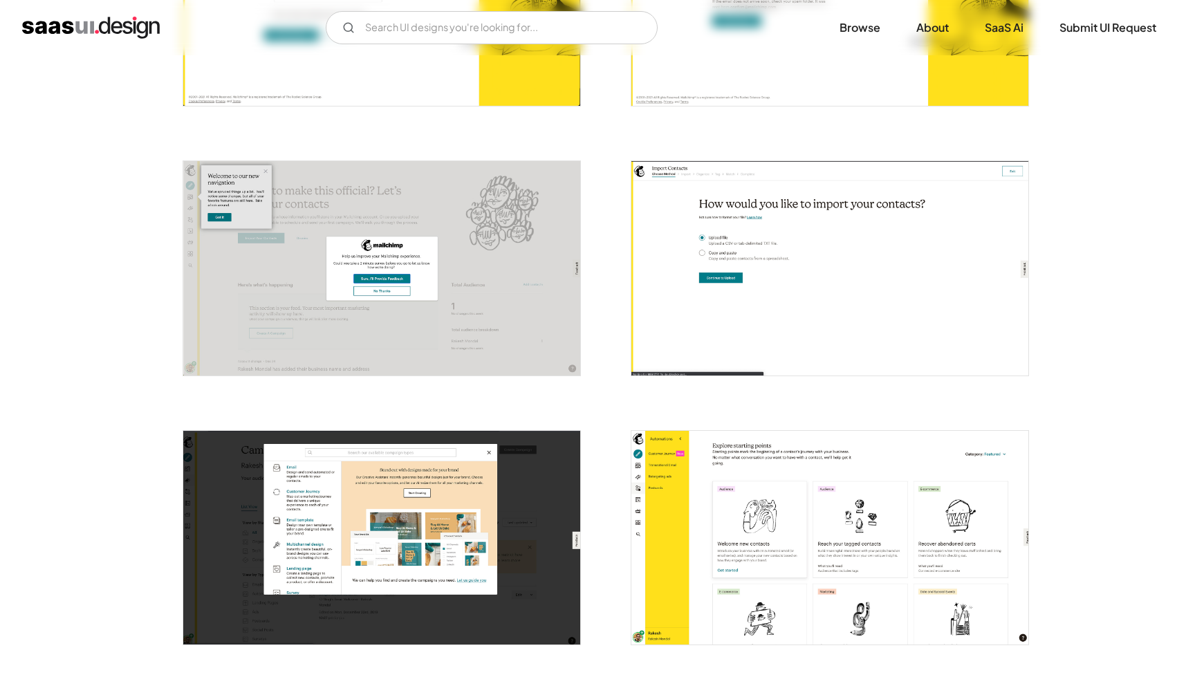
scroll to position [915, 0]
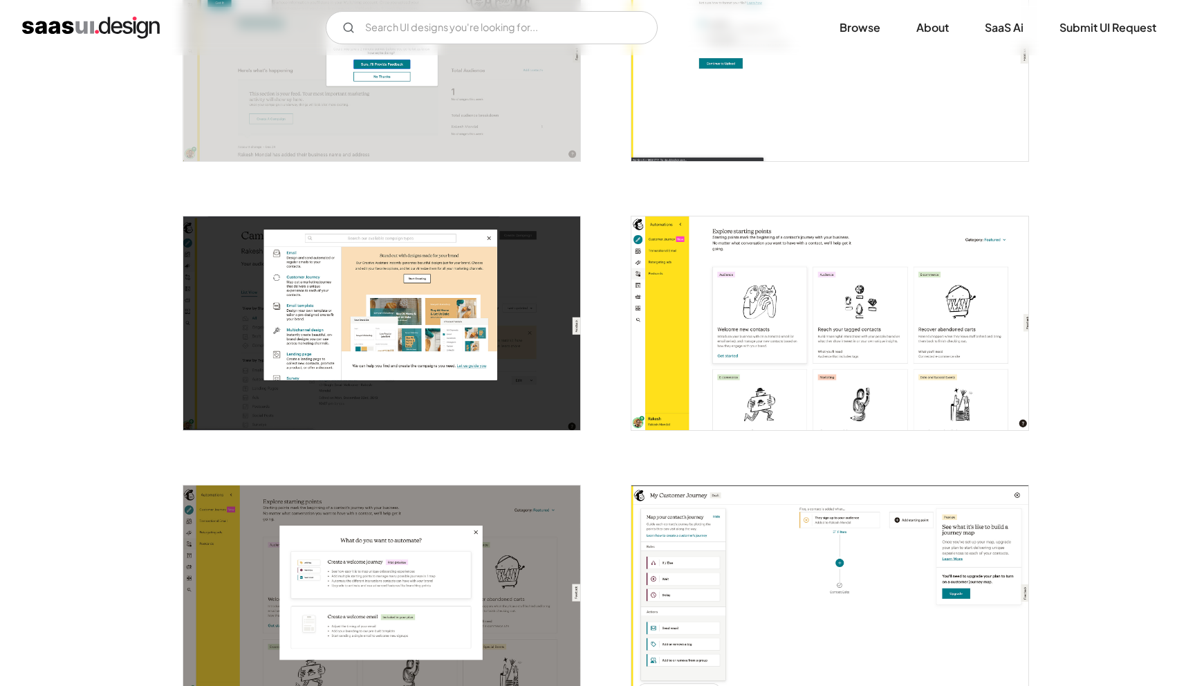
click at [851, 374] on img "open lightbox" at bounding box center [829, 323] width 397 height 214
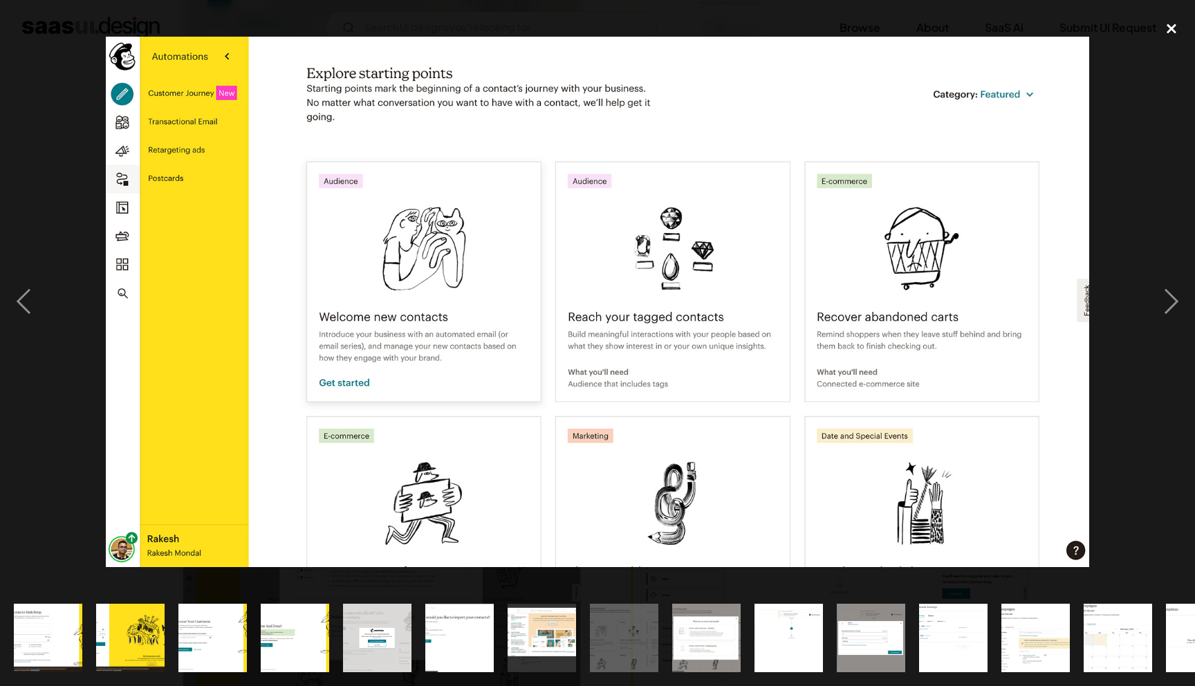
click at [1177, 24] on div "close lightbox" at bounding box center [1171, 29] width 47 height 30
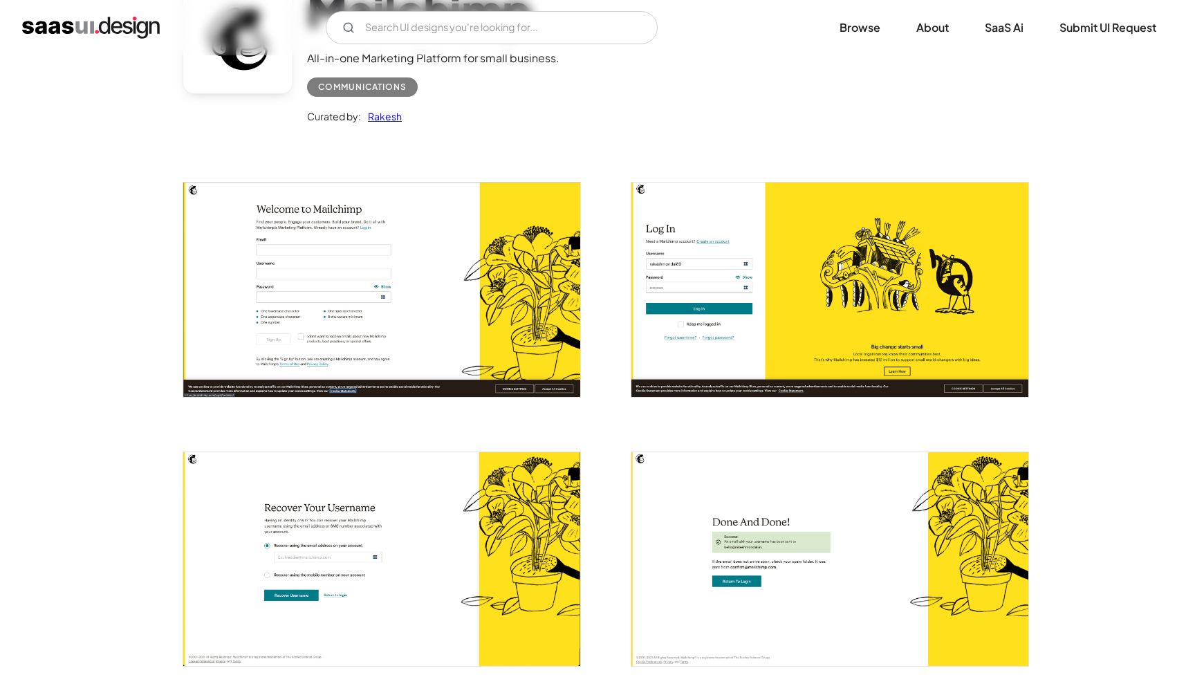
scroll to position [0, 0]
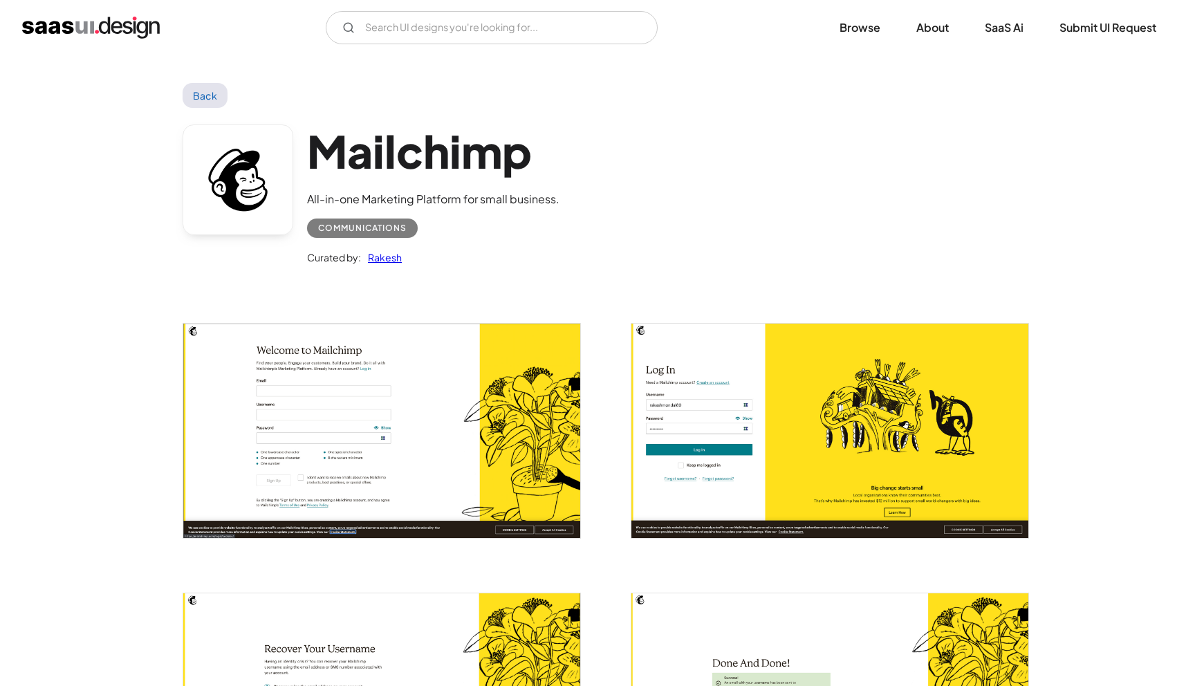
click at [217, 107] on link "Back" at bounding box center [205, 95] width 45 height 25
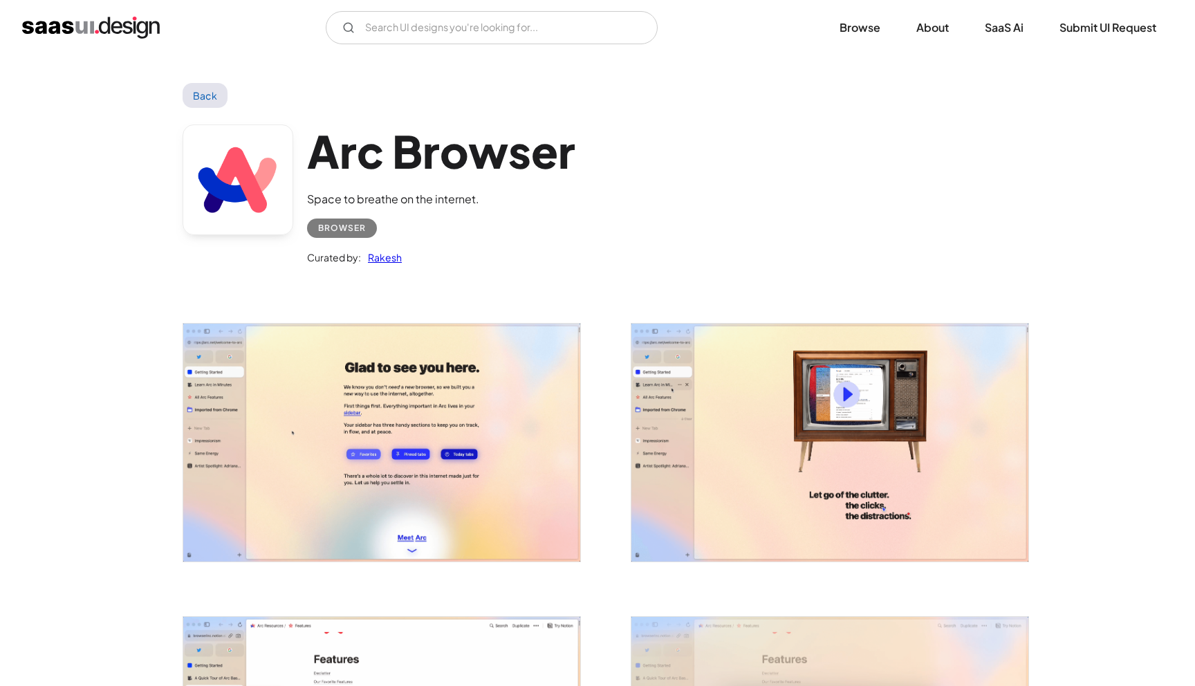
click at [822, 377] on img "open lightbox" at bounding box center [829, 443] width 397 height 238
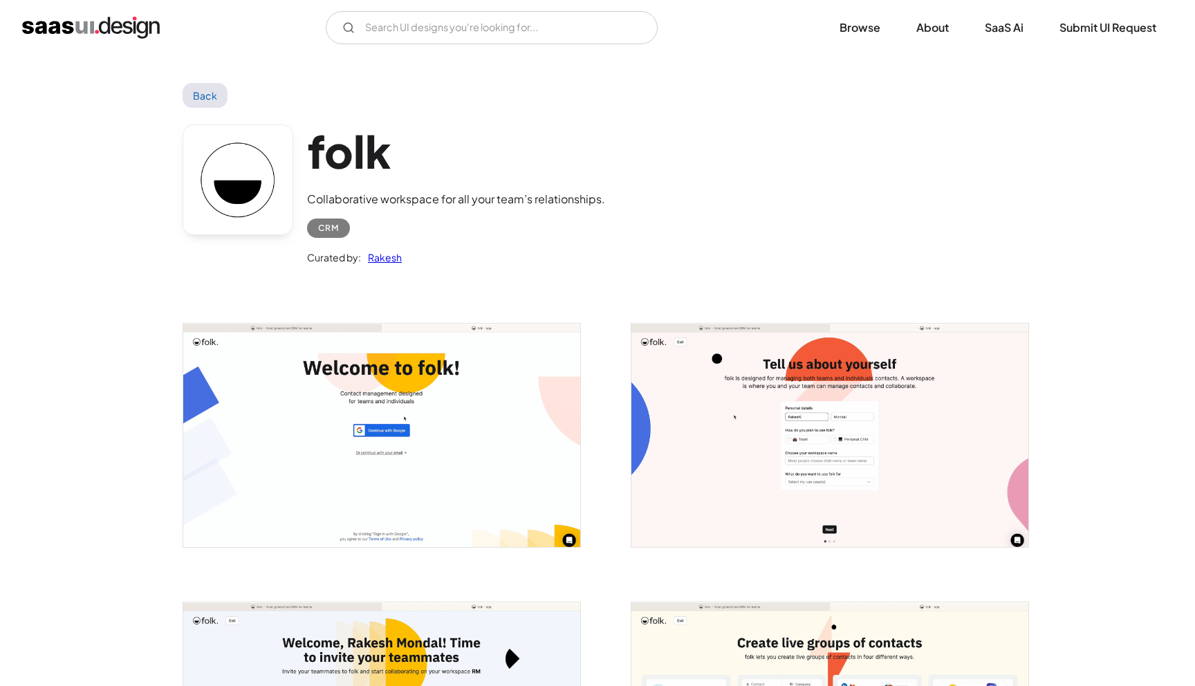
click at [404, 405] on img "open lightbox" at bounding box center [381, 435] width 397 height 223
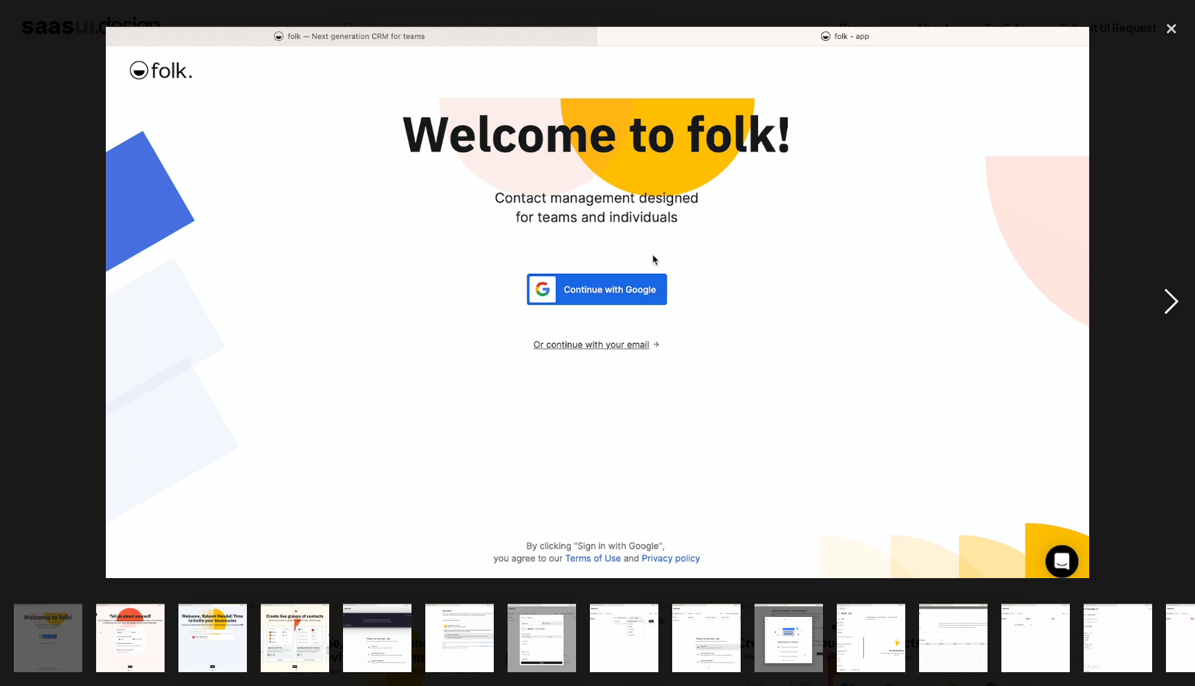
click at [1166, 298] on div "next image" at bounding box center [1171, 302] width 47 height 576
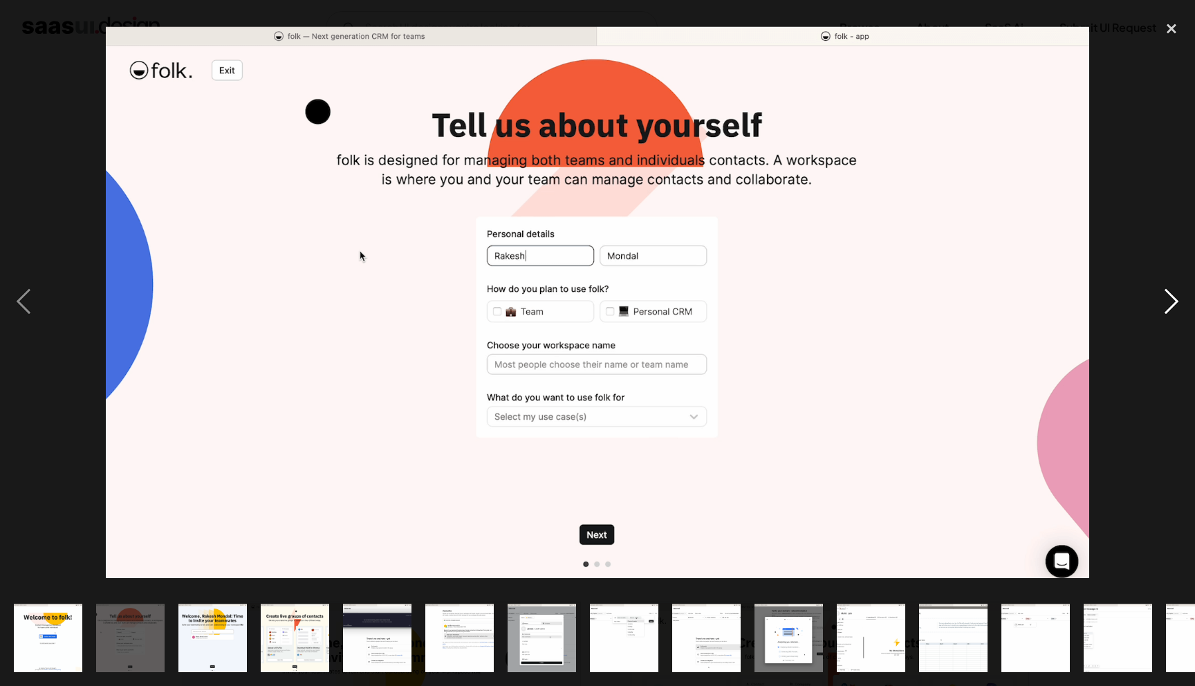
click at [1166, 298] on div "next image" at bounding box center [1171, 302] width 47 height 576
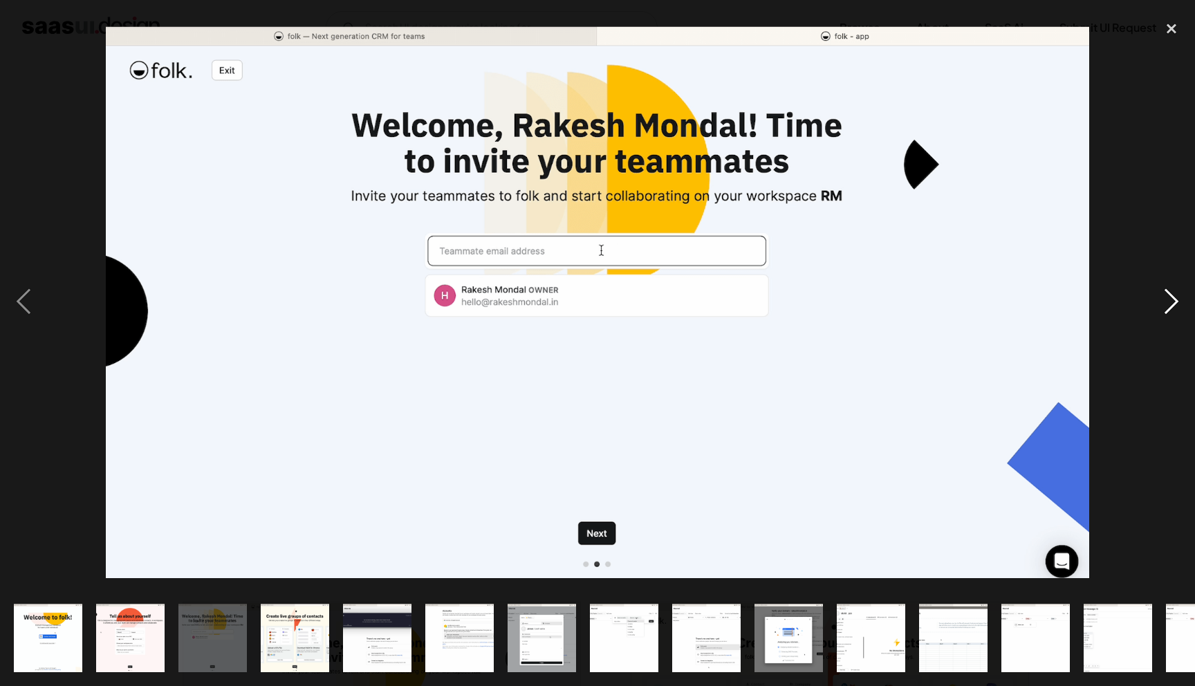
click at [1166, 298] on div "next image" at bounding box center [1171, 302] width 47 height 576
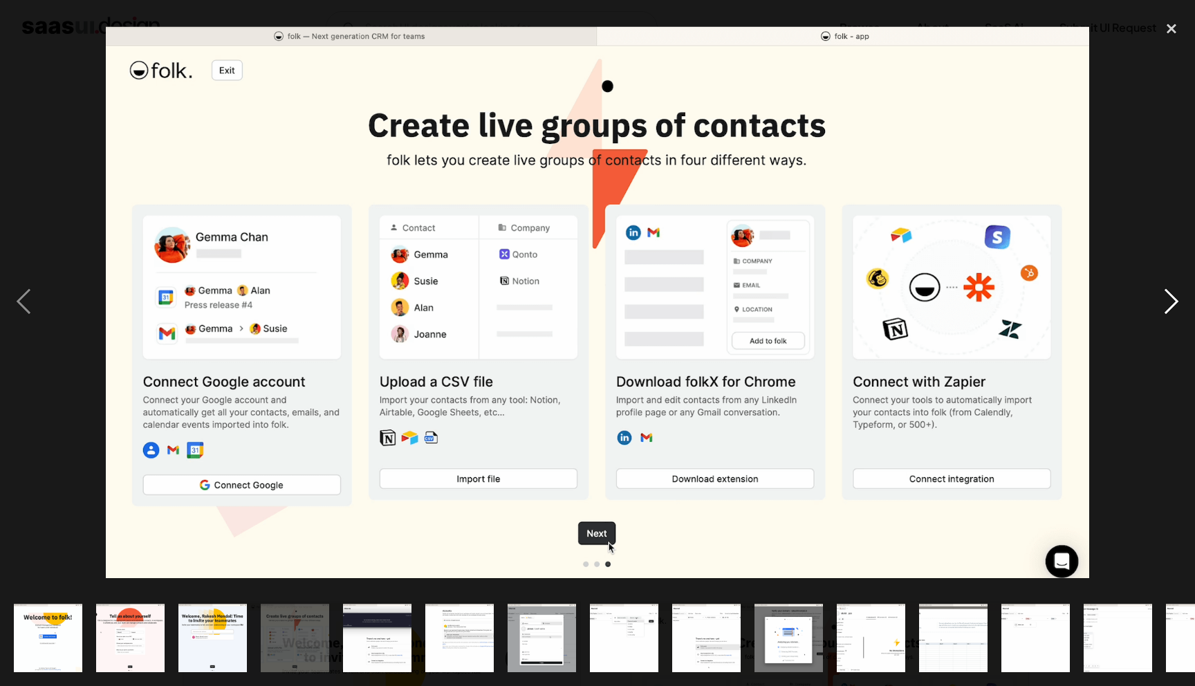
click at [1166, 298] on div "next image" at bounding box center [1171, 302] width 47 height 576
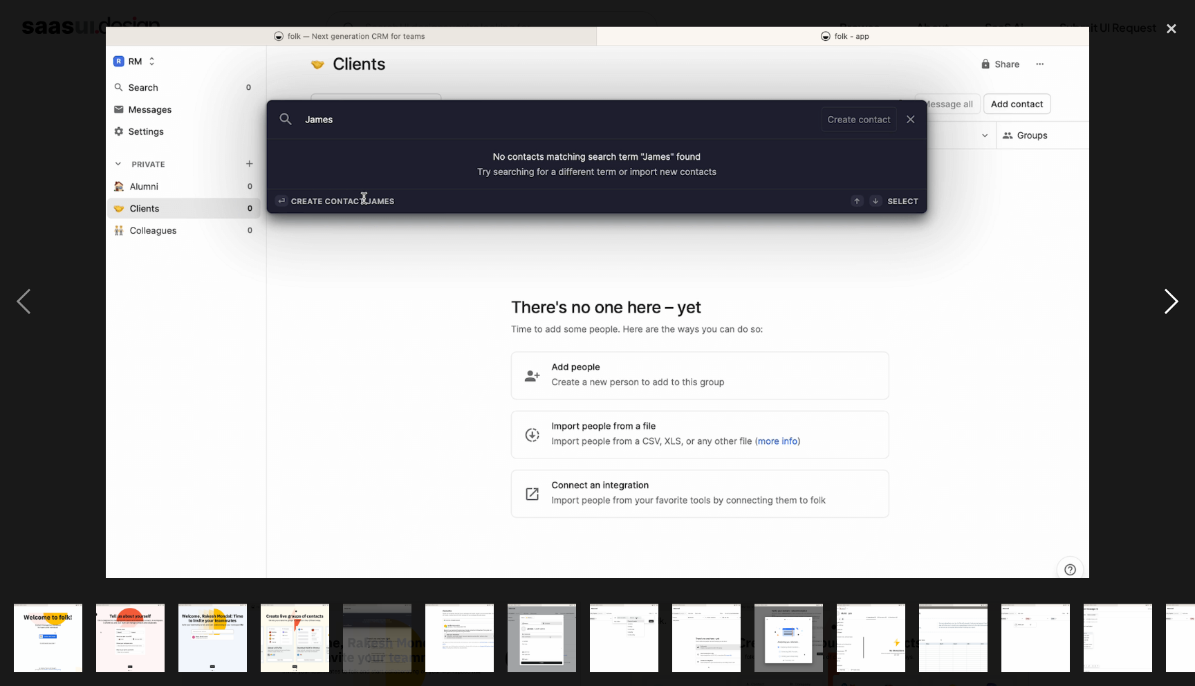
click at [1166, 298] on div "next image" at bounding box center [1171, 302] width 47 height 576
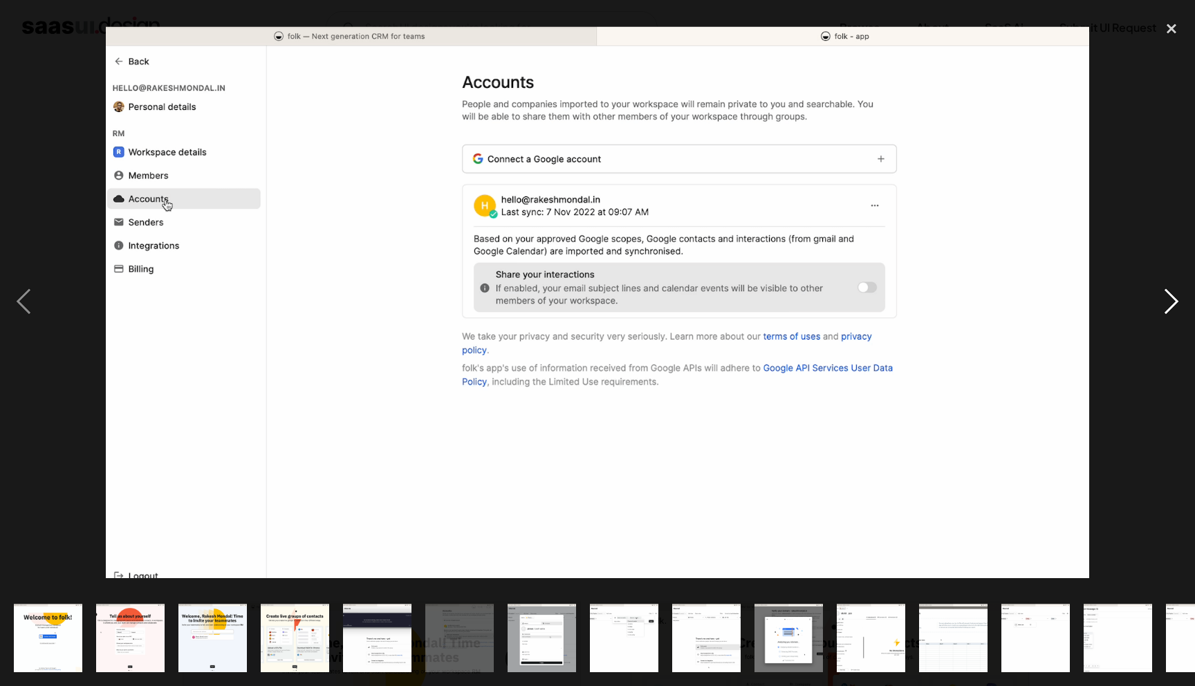
click at [1166, 298] on div "next image" at bounding box center [1171, 302] width 47 height 576
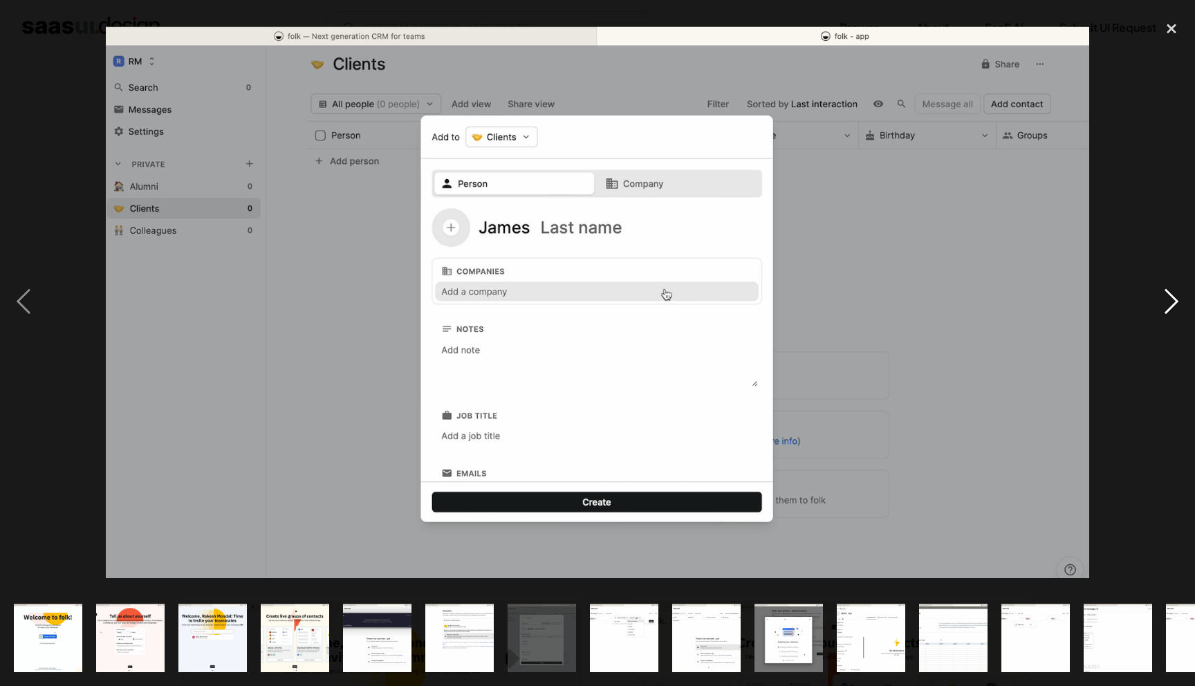
click at [1166, 298] on div "next image" at bounding box center [1171, 302] width 47 height 576
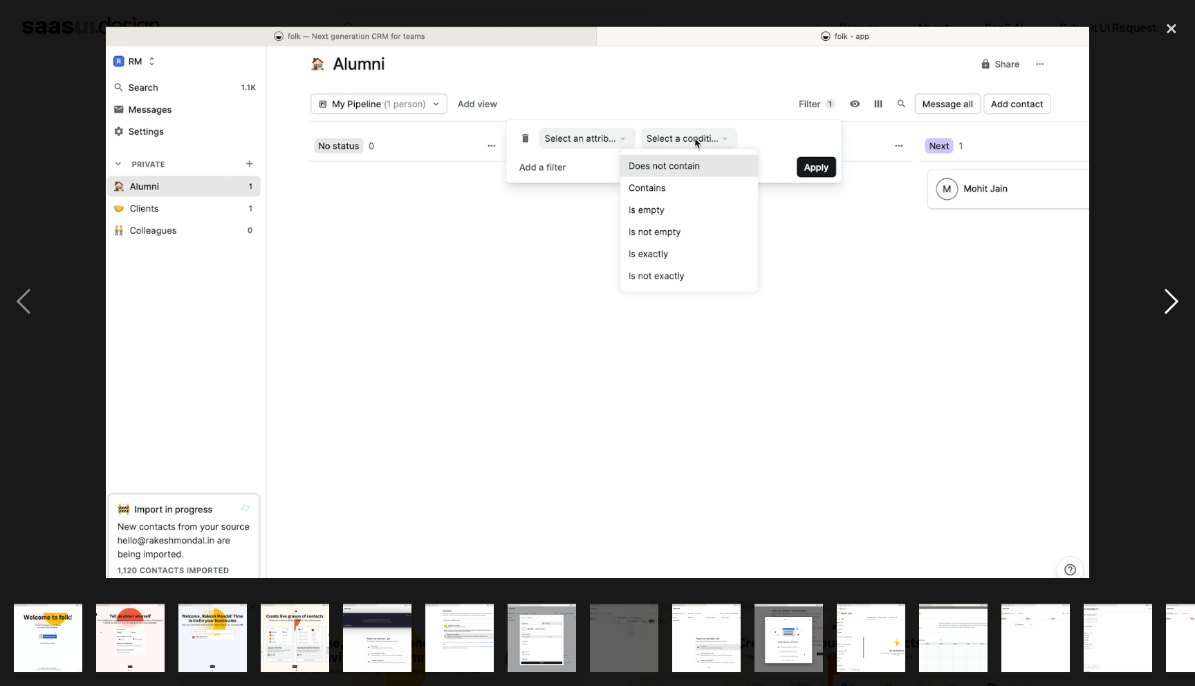
click at [1166, 298] on div "next image" at bounding box center [1171, 302] width 47 height 576
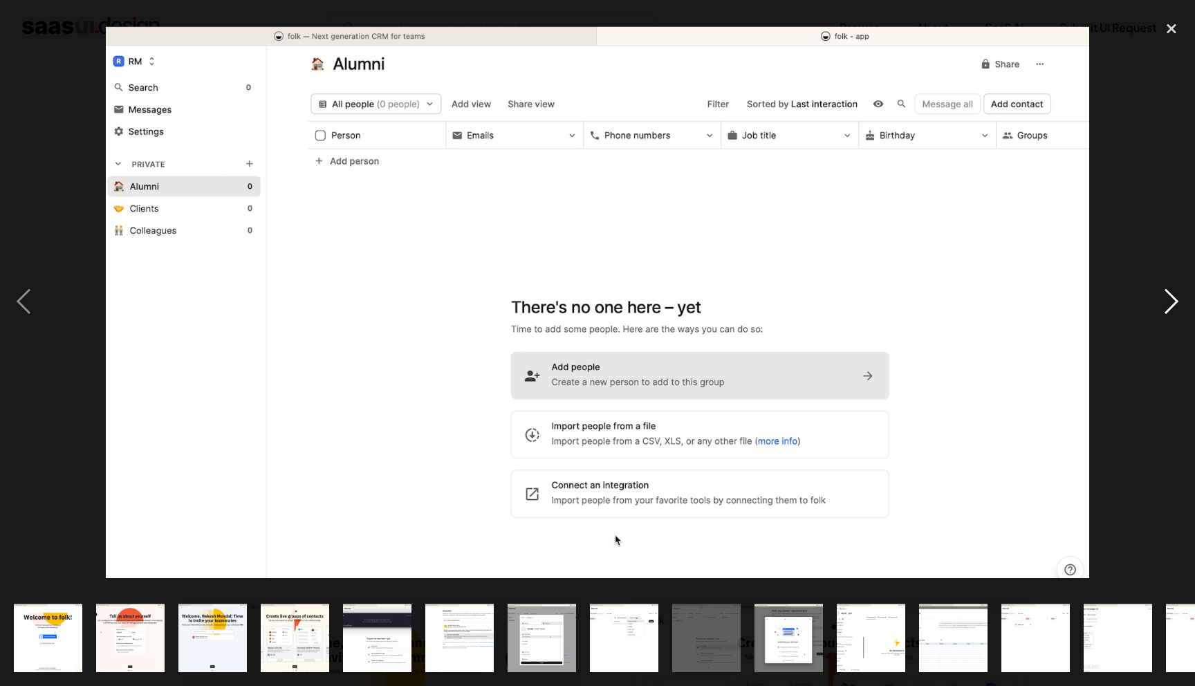
click at [1166, 298] on div "next image" at bounding box center [1171, 302] width 47 height 576
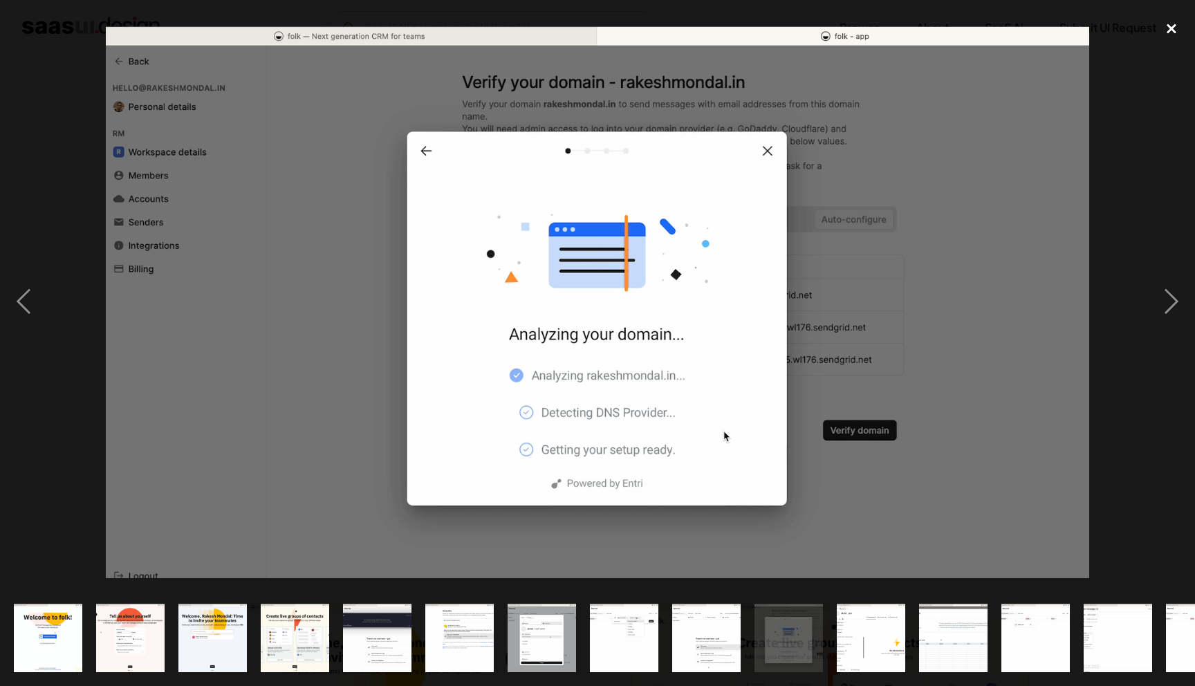
click at [1172, 26] on div "close lightbox" at bounding box center [1171, 29] width 47 height 30
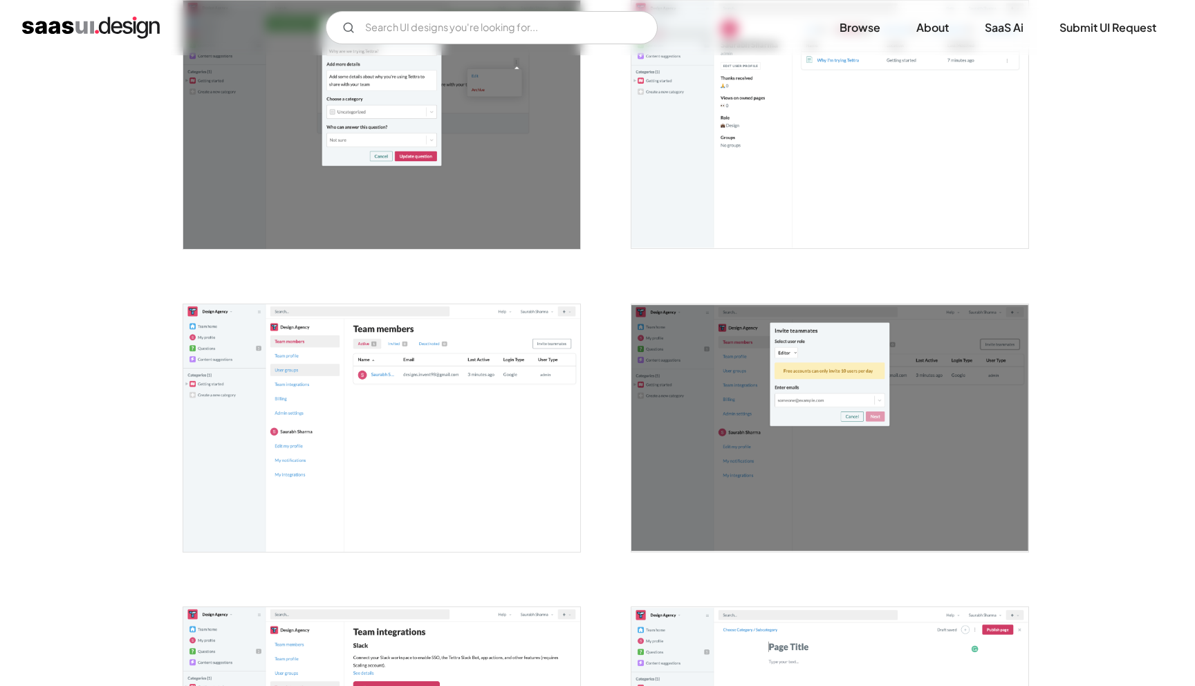
scroll to position [2258, 0]
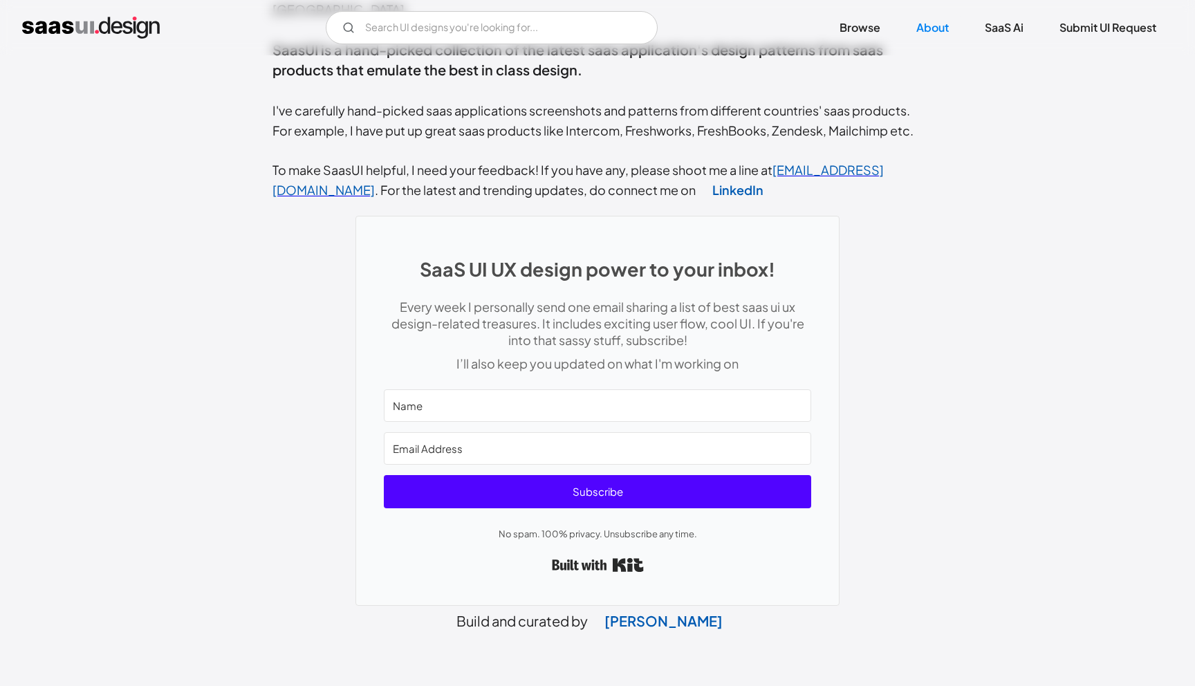
scroll to position [541, 0]
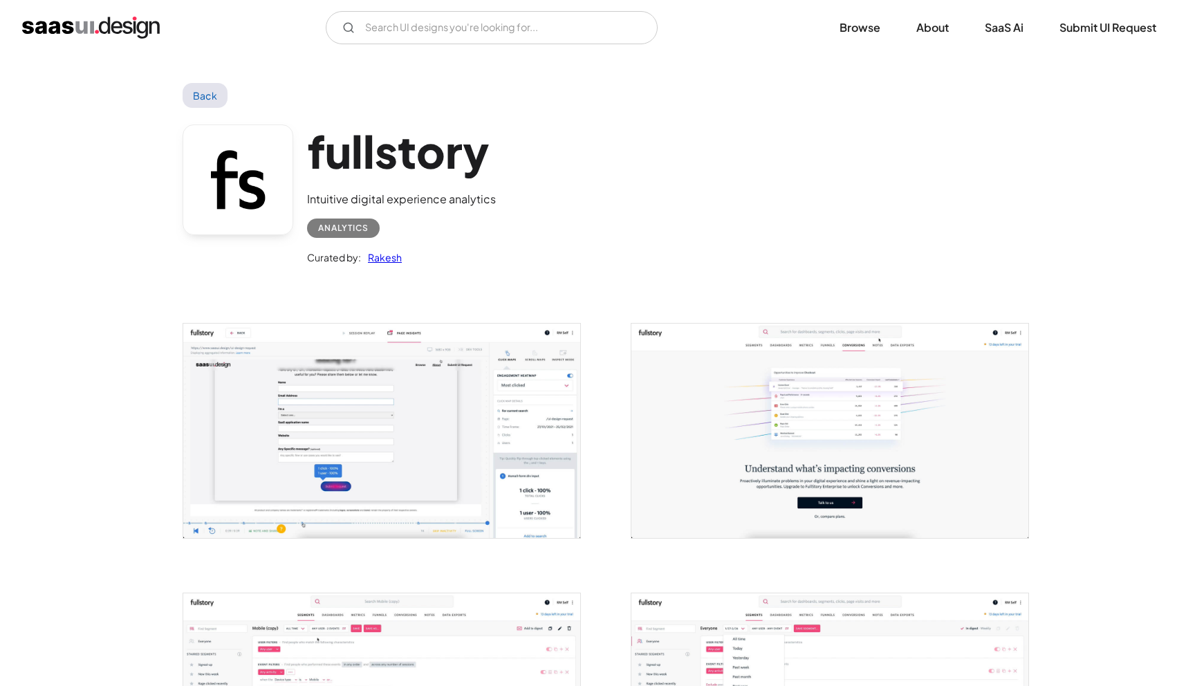
click at [410, 349] on img "open lightbox" at bounding box center [381, 431] width 397 height 214
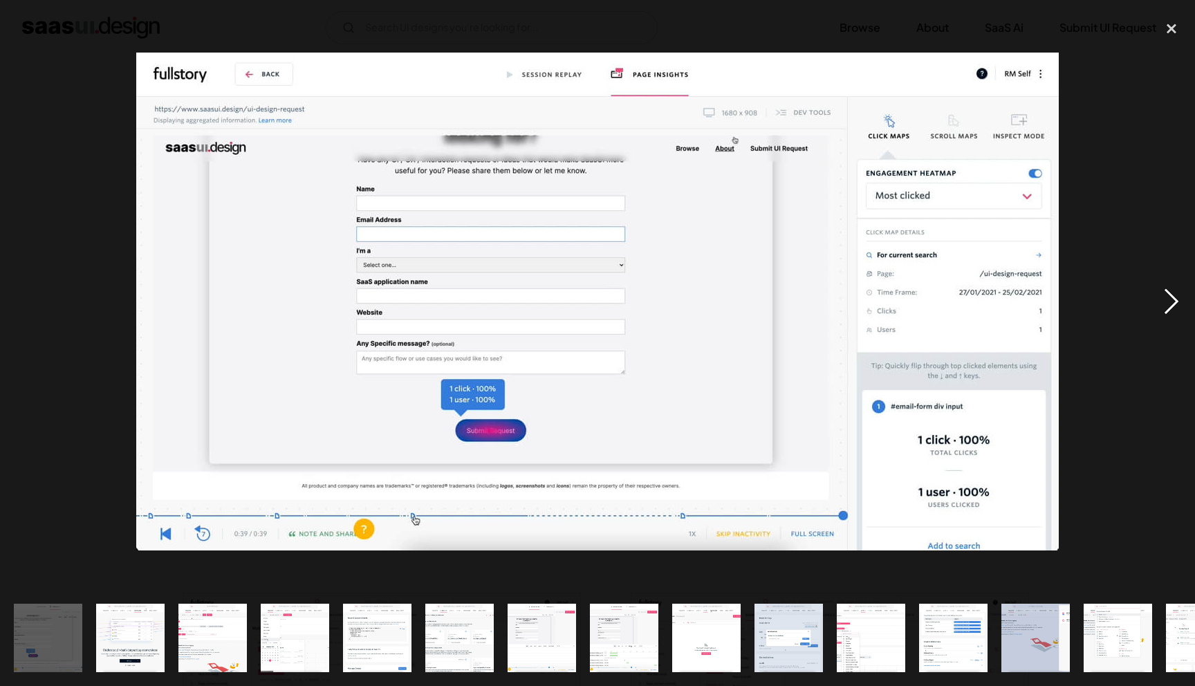
click at [1168, 295] on div "next image" at bounding box center [1171, 302] width 47 height 576
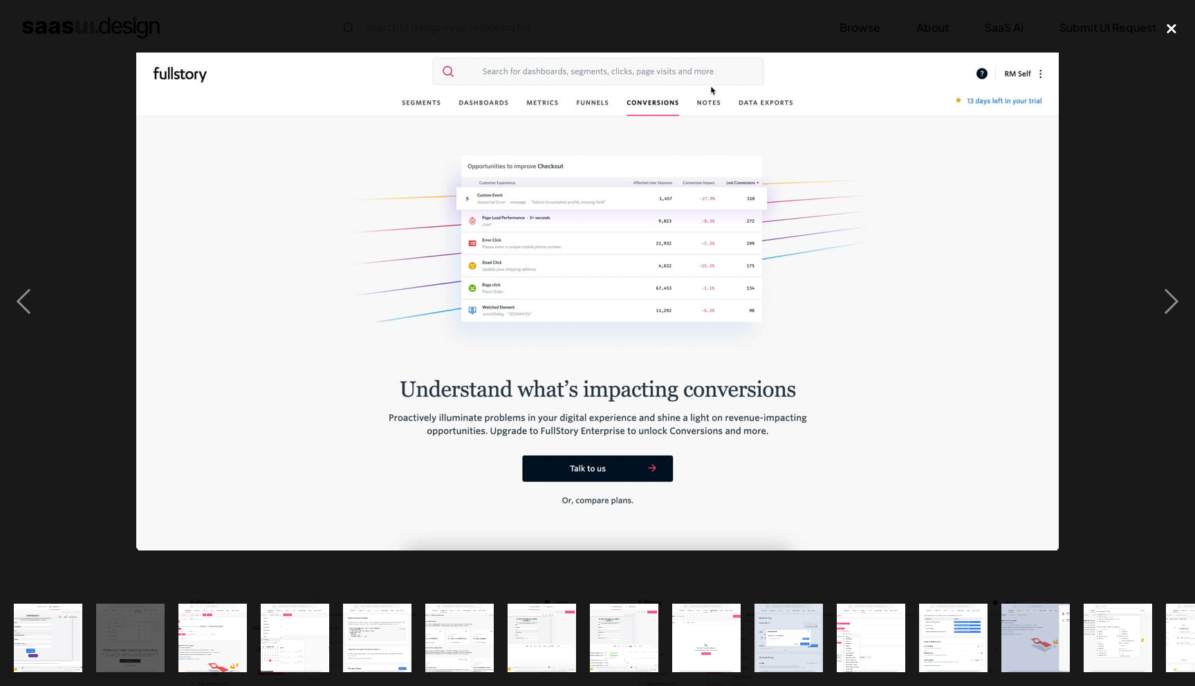
click at [1166, 29] on div "close lightbox" at bounding box center [1171, 29] width 47 height 30
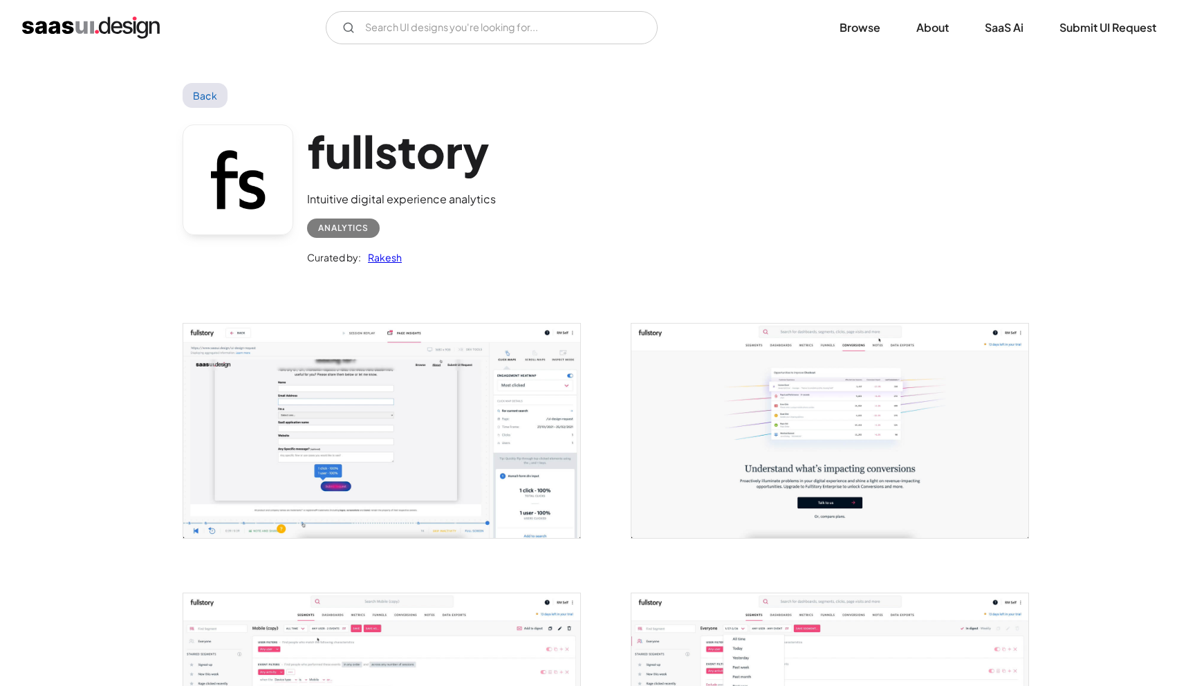
click at [203, 96] on link "Back" at bounding box center [205, 95] width 45 height 25
